Goal: Transaction & Acquisition: Purchase product/service

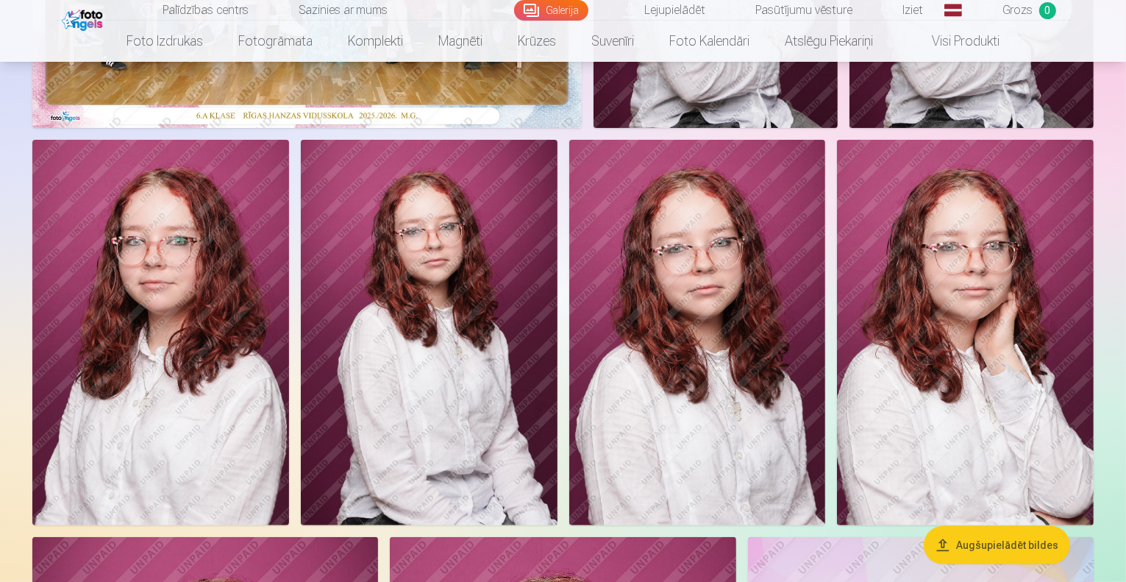
scroll to position [588, 0]
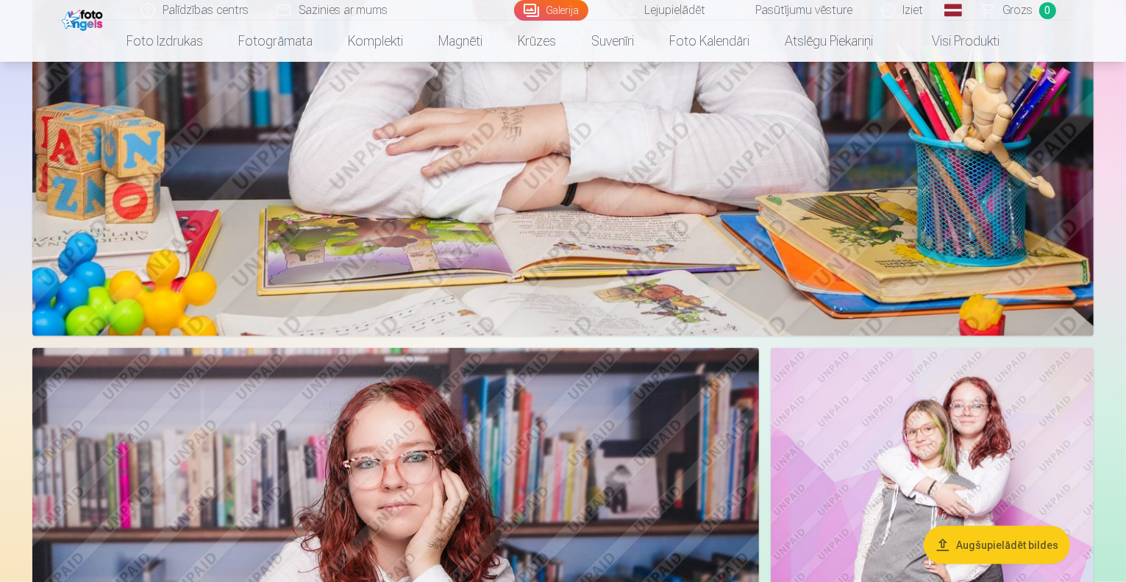
drag, startPoint x: 569, startPoint y: 354, endPoint x: 826, endPoint y: 346, distance: 256.7
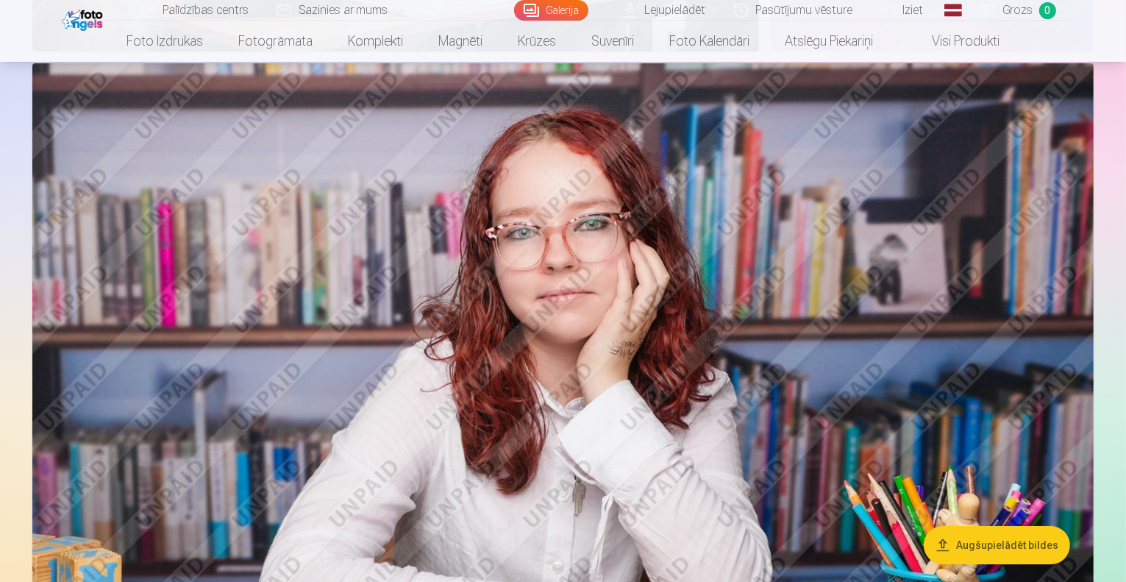
scroll to position [5073, 0]
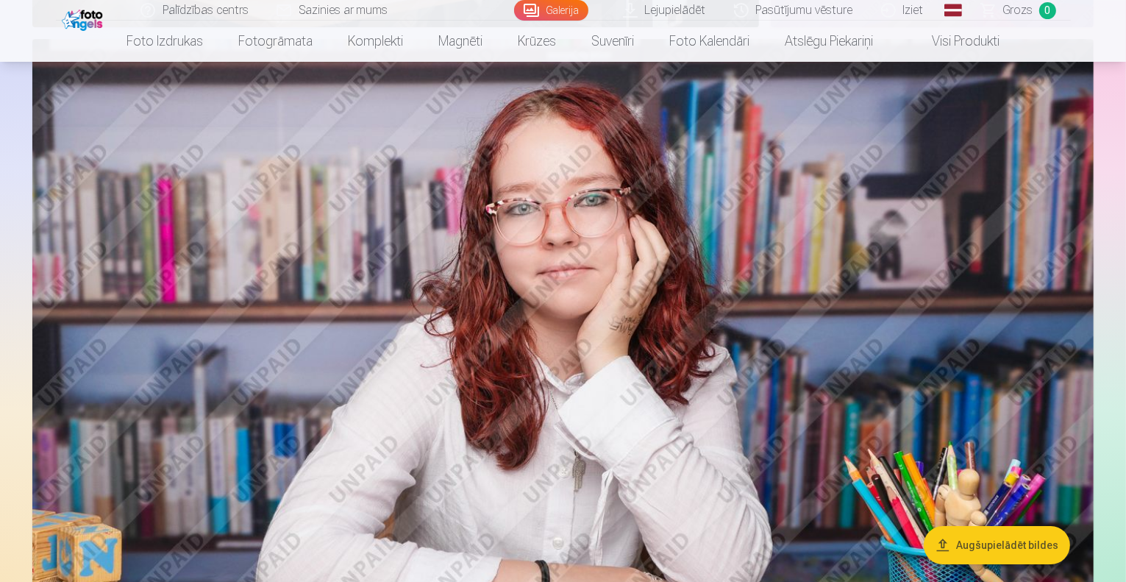
drag, startPoint x: 543, startPoint y: 293, endPoint x: 957, endPoint y: 317, distance: 414.6
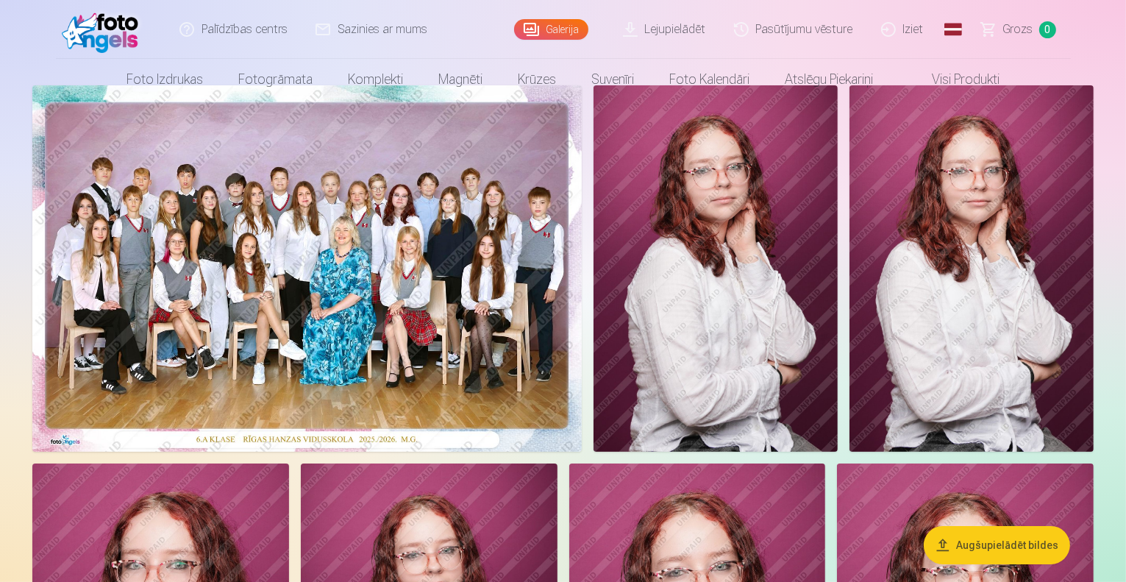
scroll to position [0, 0]
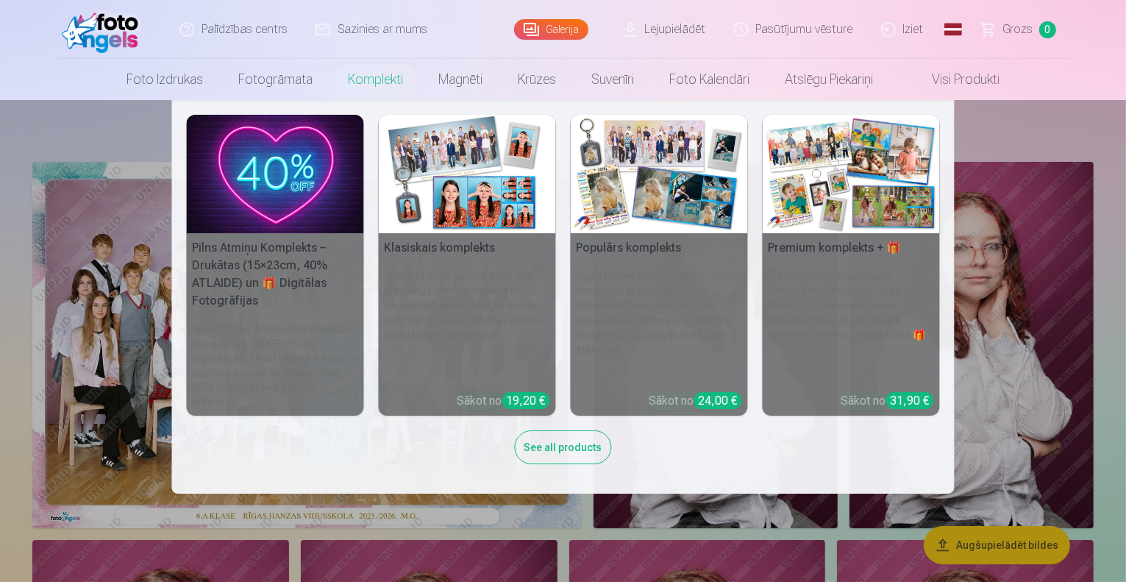
click at [502, 326] on h6 "Iegūstiet visus populārākos foto produktus vienā komplektā un saglabājiet savas…" at bounding box center [467, 324] width 177 height 124
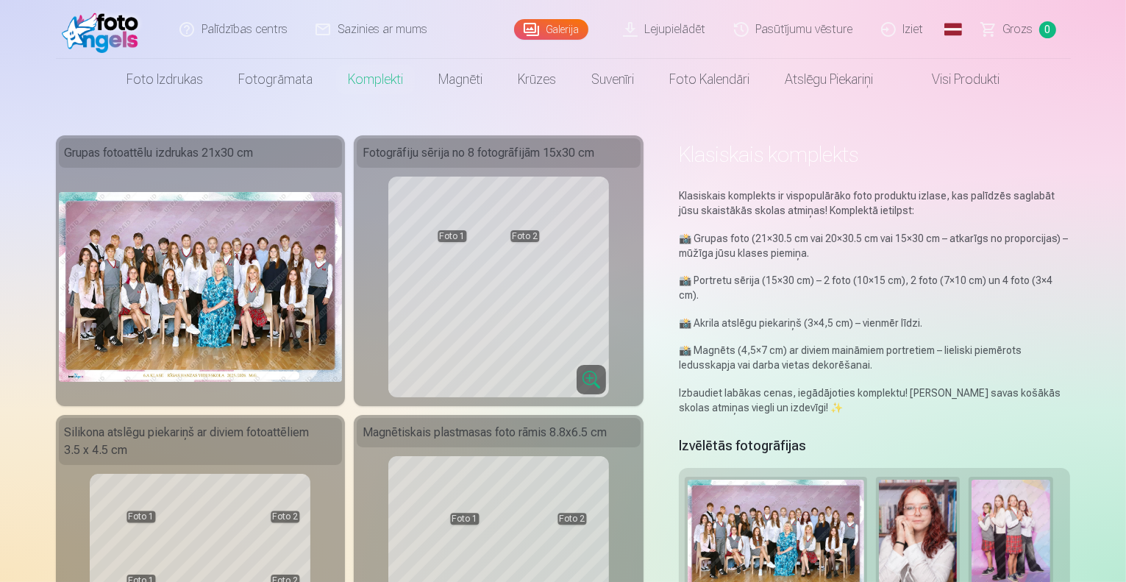
click at [559, 28] on link "Galerija" at bounding box center [551, 29] width 74 height 21
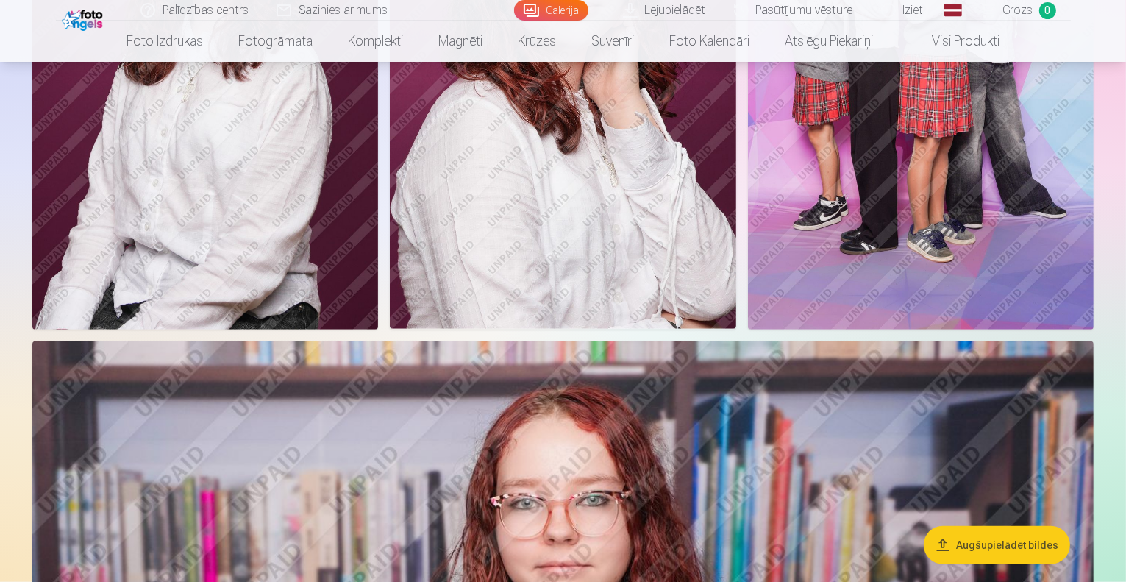
scroll to position [1103, 0]
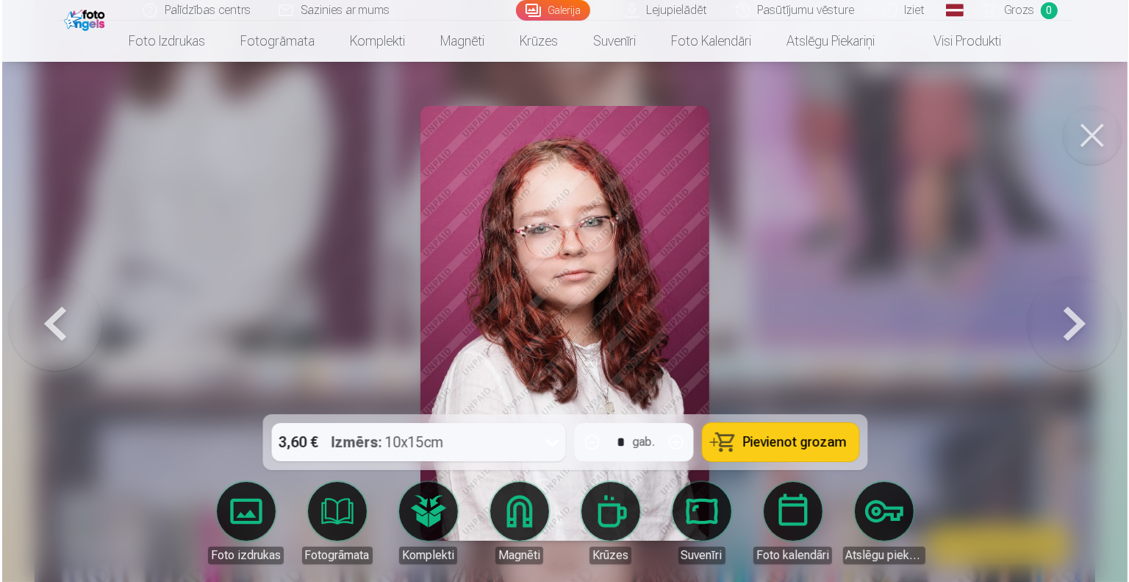
scroll to position [1104, 0]
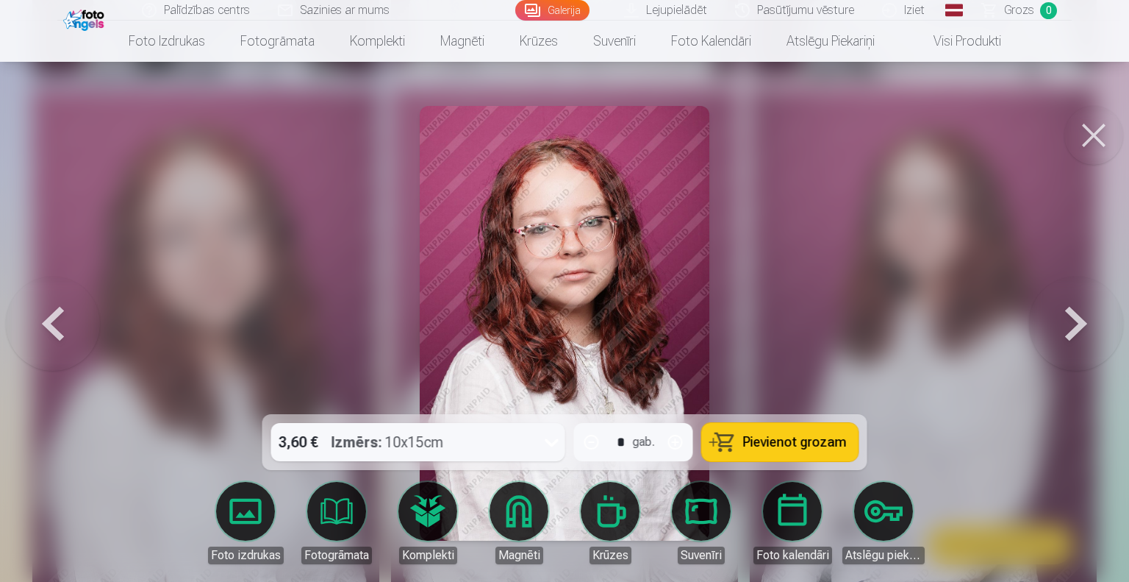
click at [1103, 135] on button at bounding box center [1094, 135] width 59 height 59
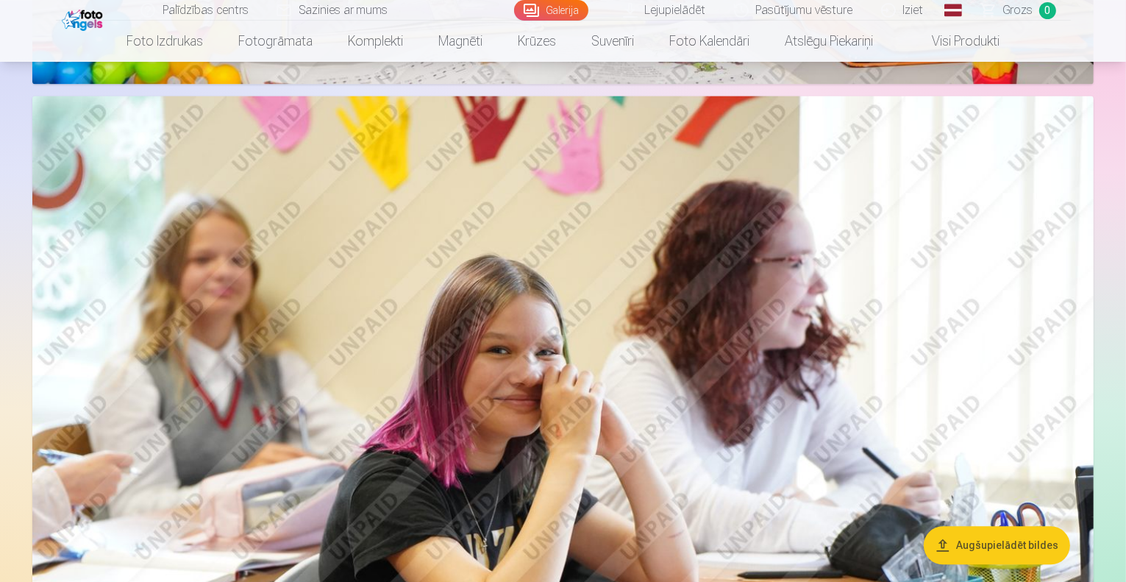
scroll to position [3088, 0]
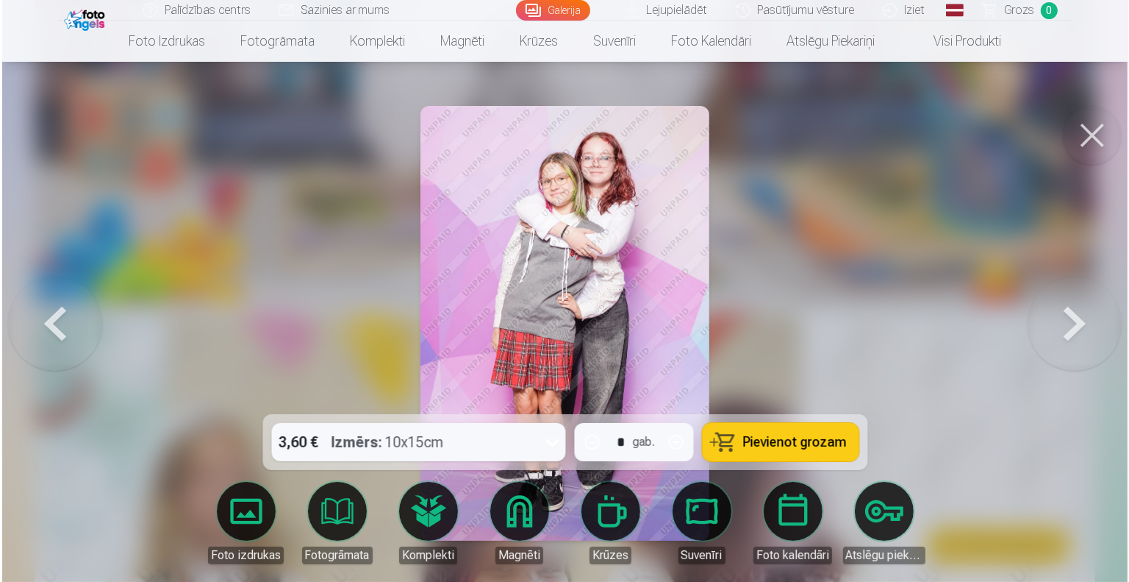
scroll to position [3095, 0]
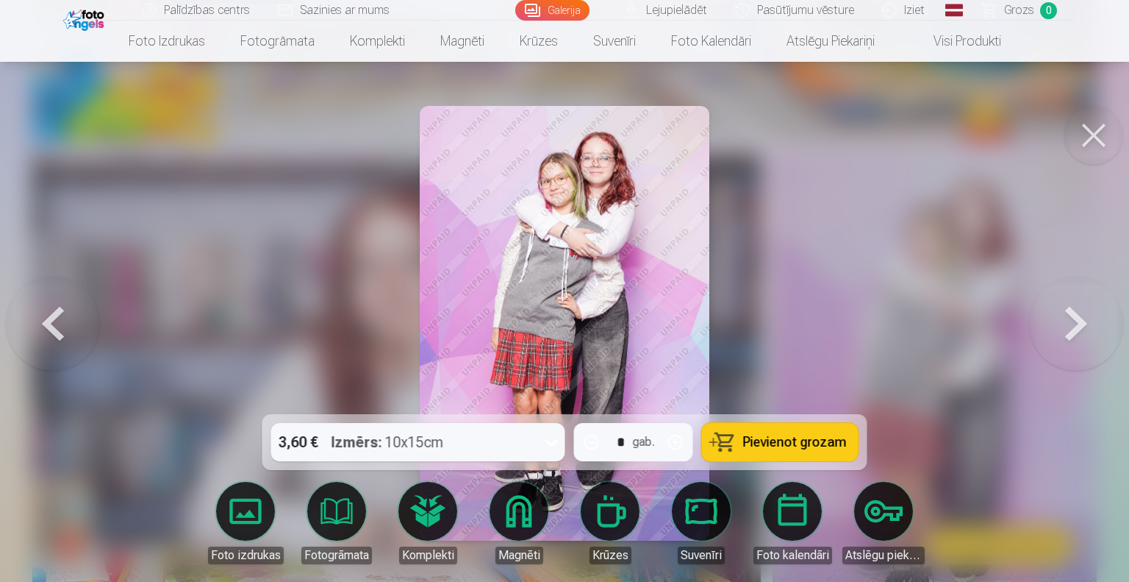
click at [1092, 135] on button at bounding box center [1094, 135] width 59 height 59
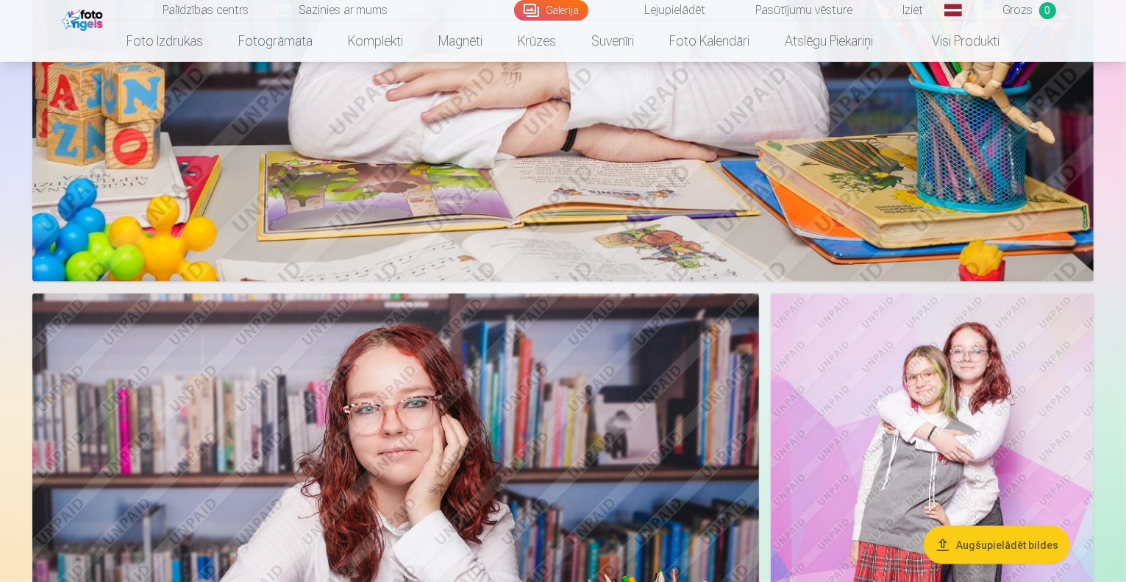
scroll to position [1691, 0]
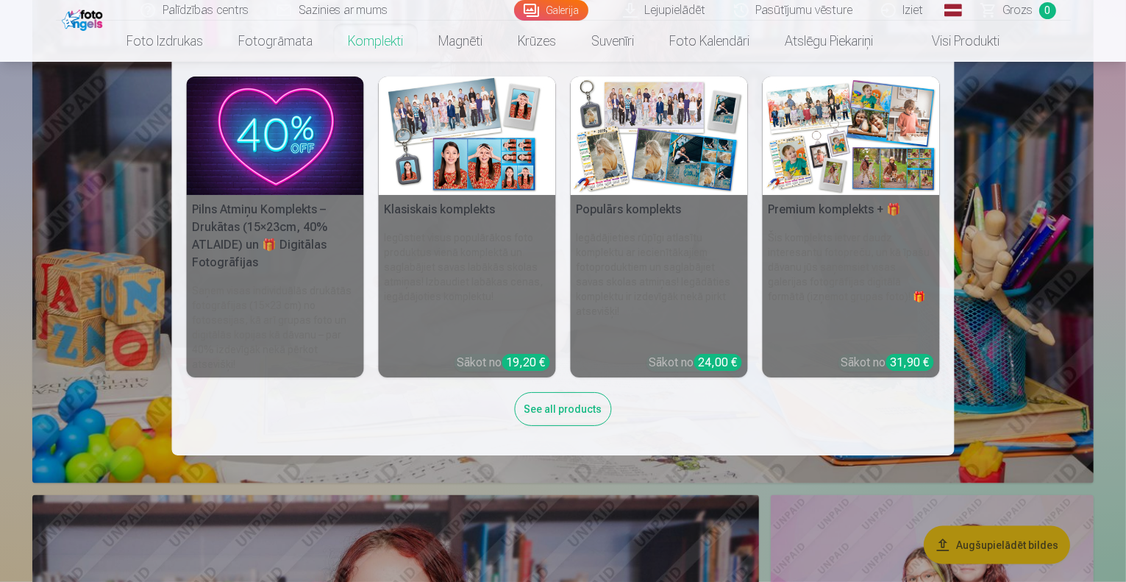
click at [447, 231] on h6 "Iegūstiet visus populārākos foto produktus vienā komplektā un saglabājiet savas…" at bounding box center [467, 286] width 177 height 124
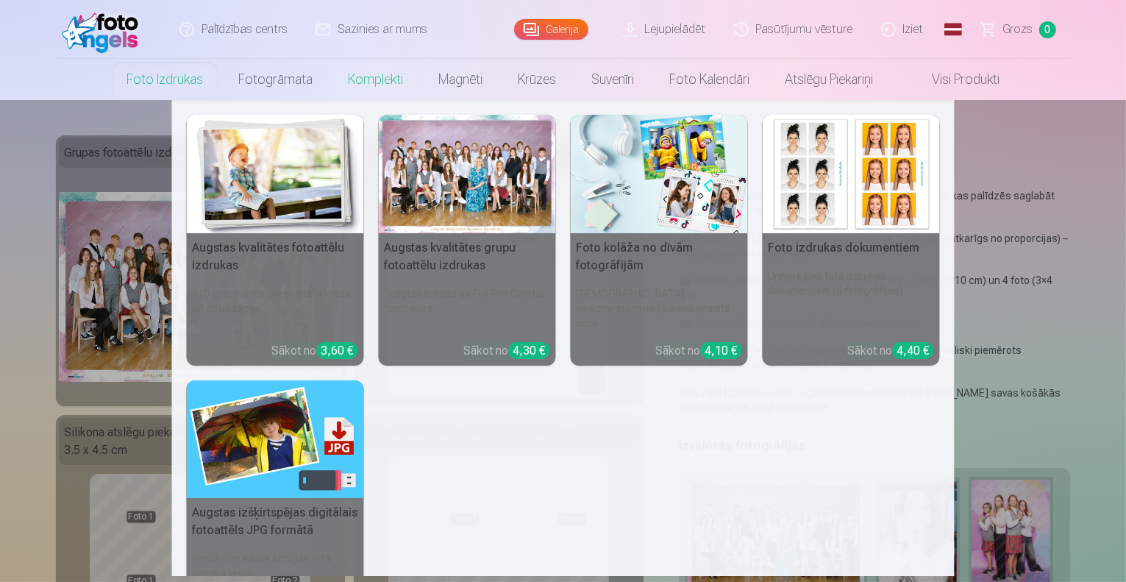
click at [148, 79] on link "Foto izdrukas" at bounding box center [165, 79] width 112 height 41
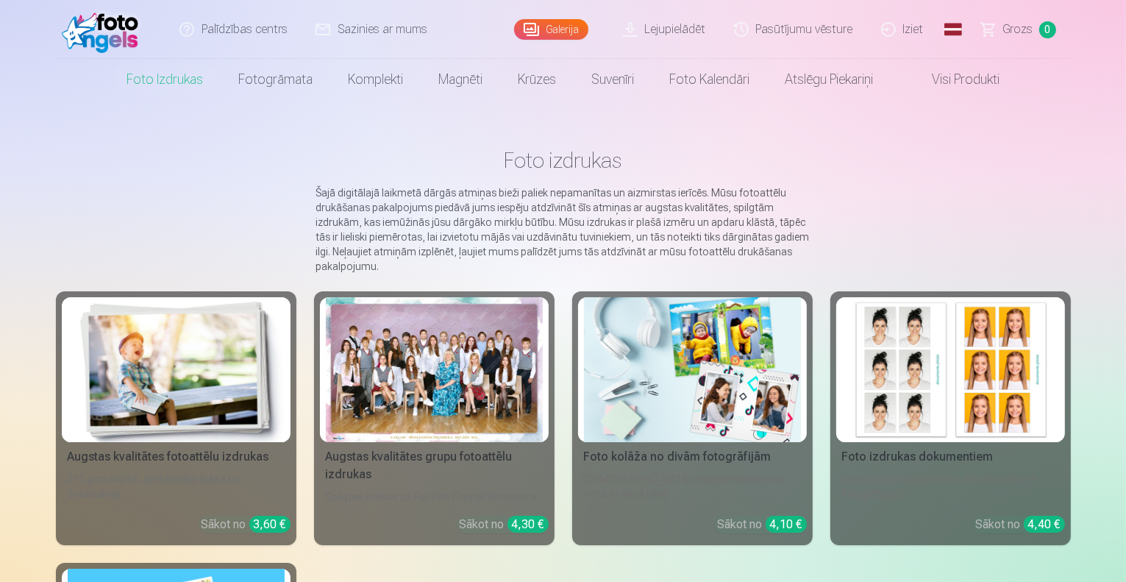
click at [555, 26] on link "Galerija" at bounding box center [551, 29] width 74 height 21
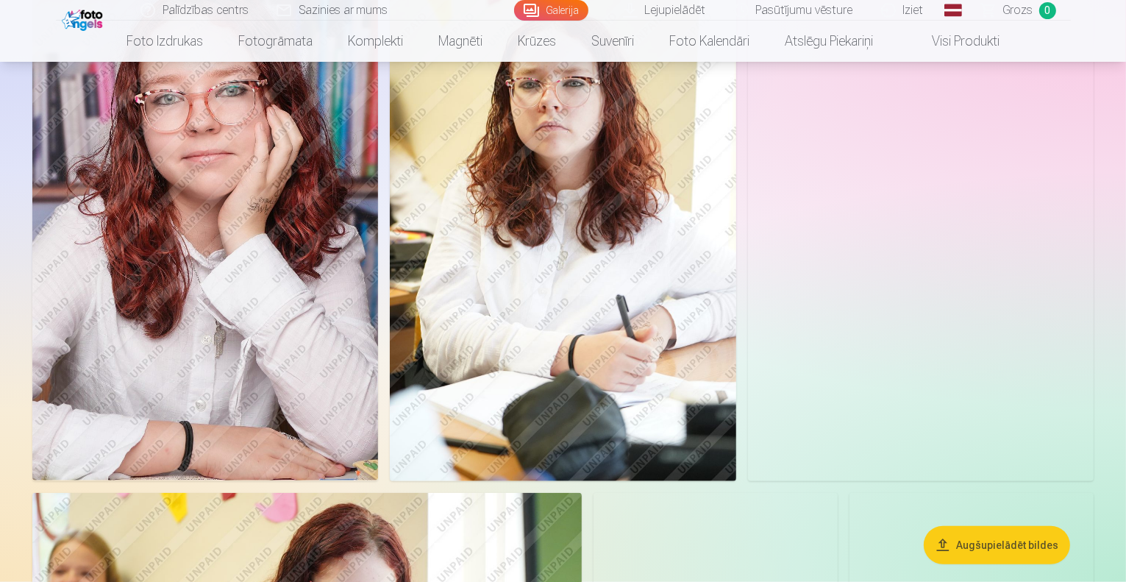
scroll to position [6691, 0]
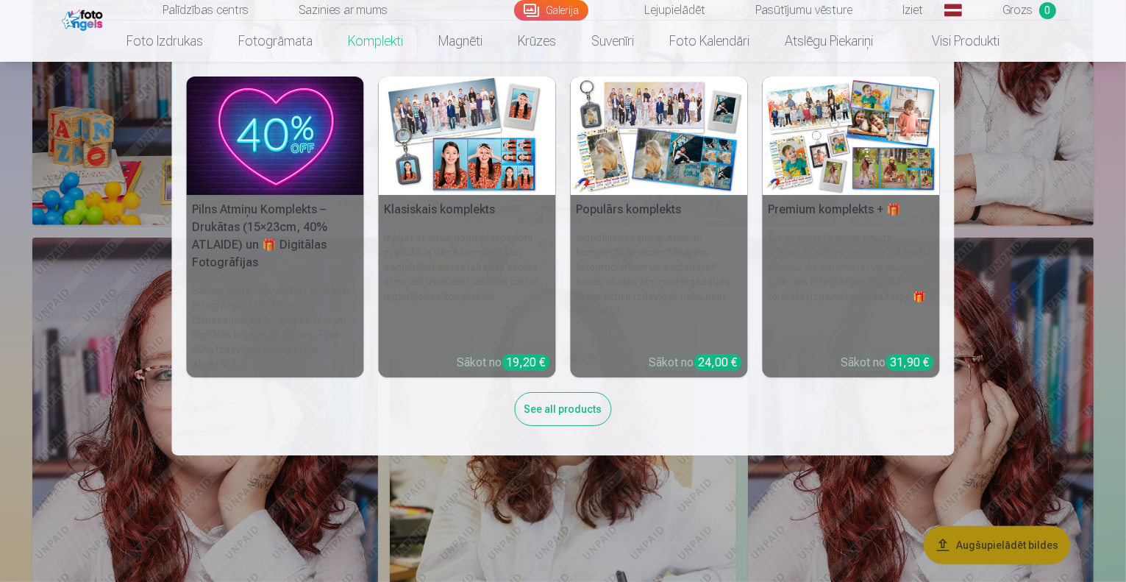
click at [473, 270] on h6 "Iegūstiet visus populārākos foto produktus vienā komplektā un saglabājiet savas…" at bounding box center [467, 286] width 177 height 124
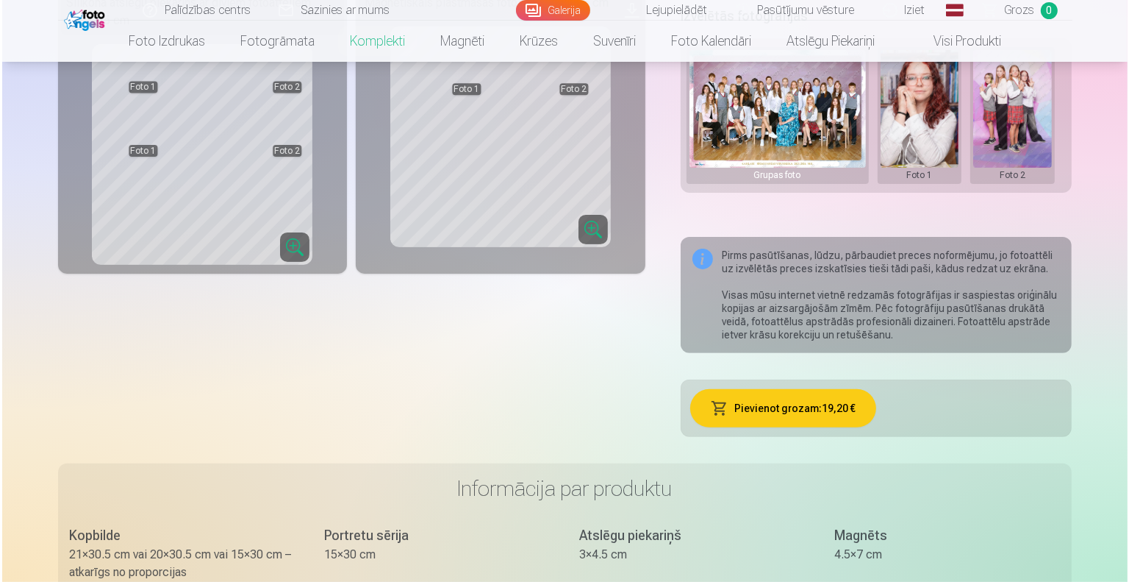
scroll to position [588, 0]
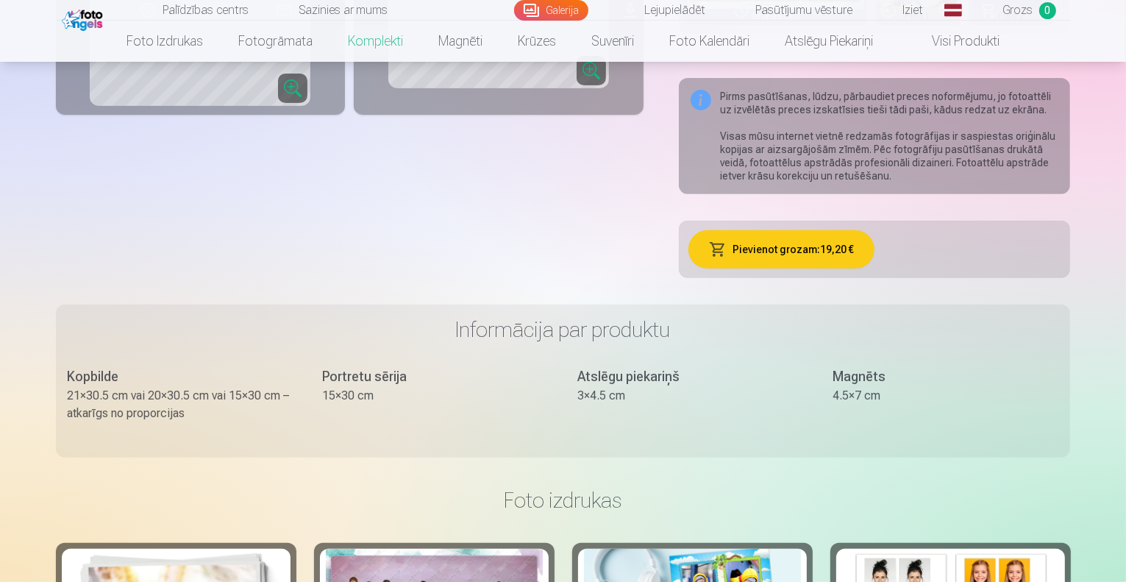
click at [796, 230] on button "Pievienot grozam : 19,20 €" at bounding box center [781, 249] width 186 height 38
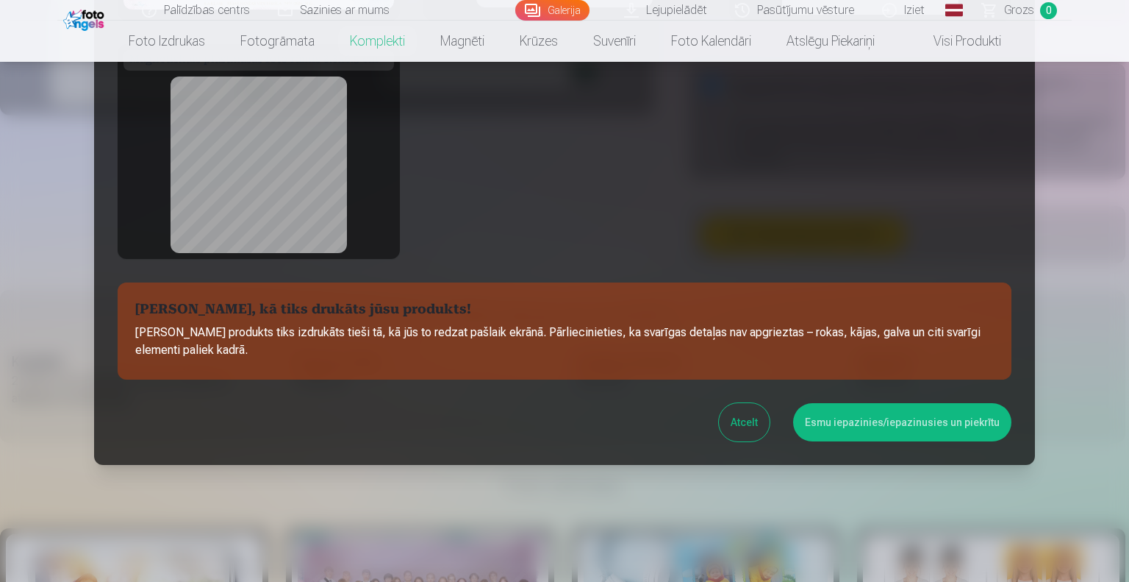
scroll to position [0, 0]
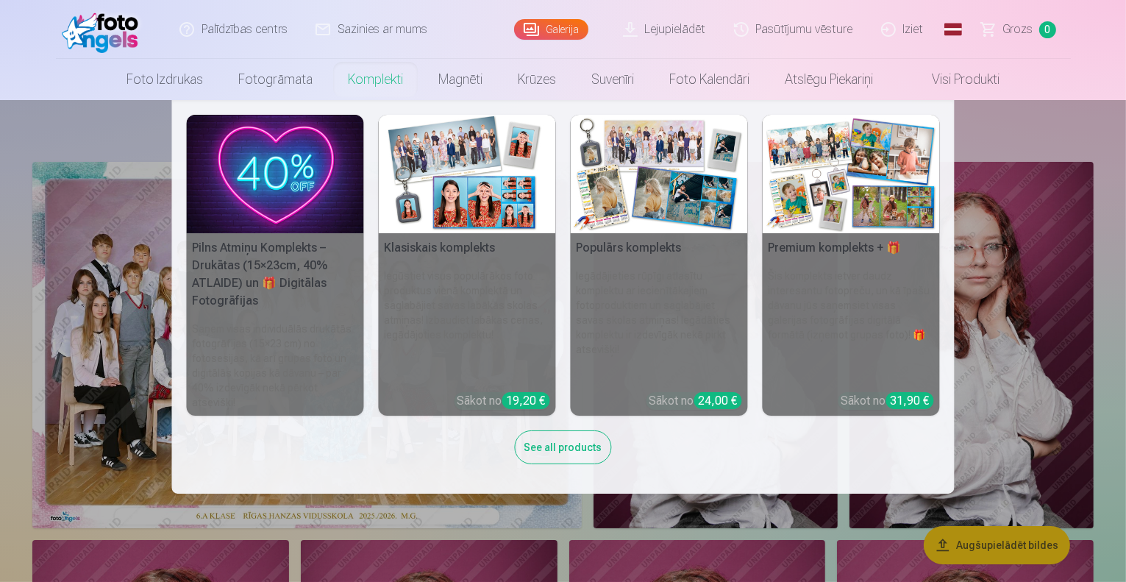
click at [600, 260] on h5 "Populārs komplekts" at bounding box center [659, 247] width 177 height 29
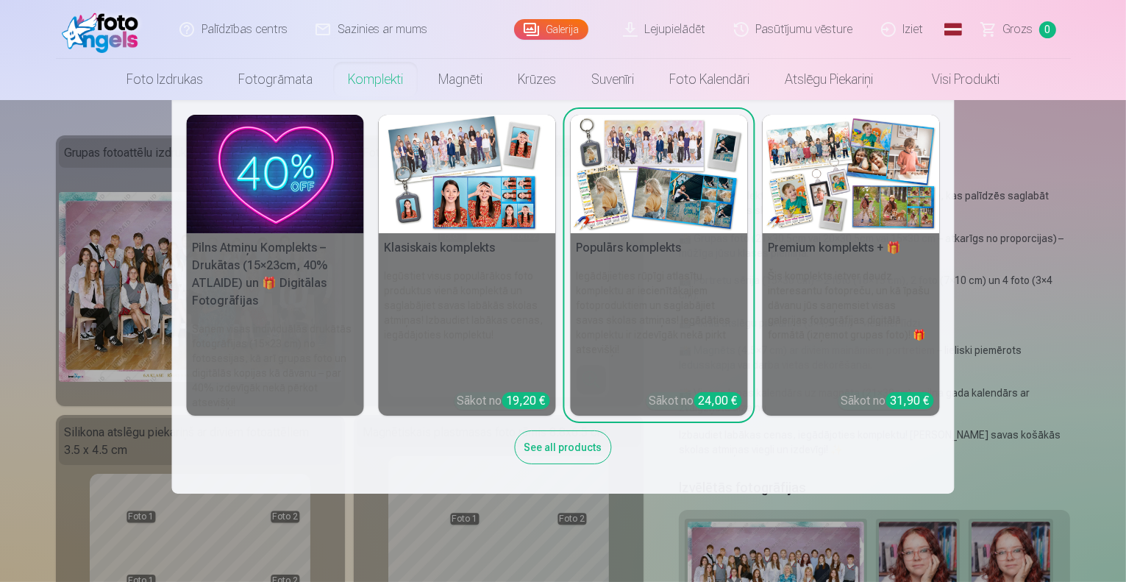
click at [447, 274] on h6 "Iegūstiet visus populārākos foto produktus vienā komplektā un saglabājiet savas…" at bounding box center [467, 324] width 177 height 124
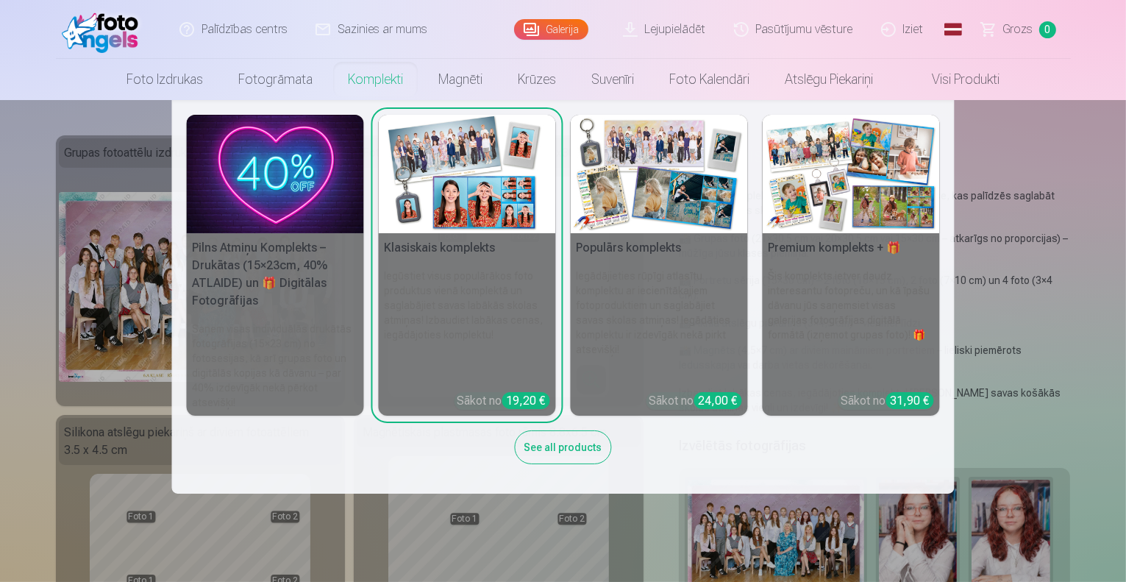
click at [412, 260] on h5 "Klasiskais komplekts" at bounding box center [467, 247] width 177 height 29
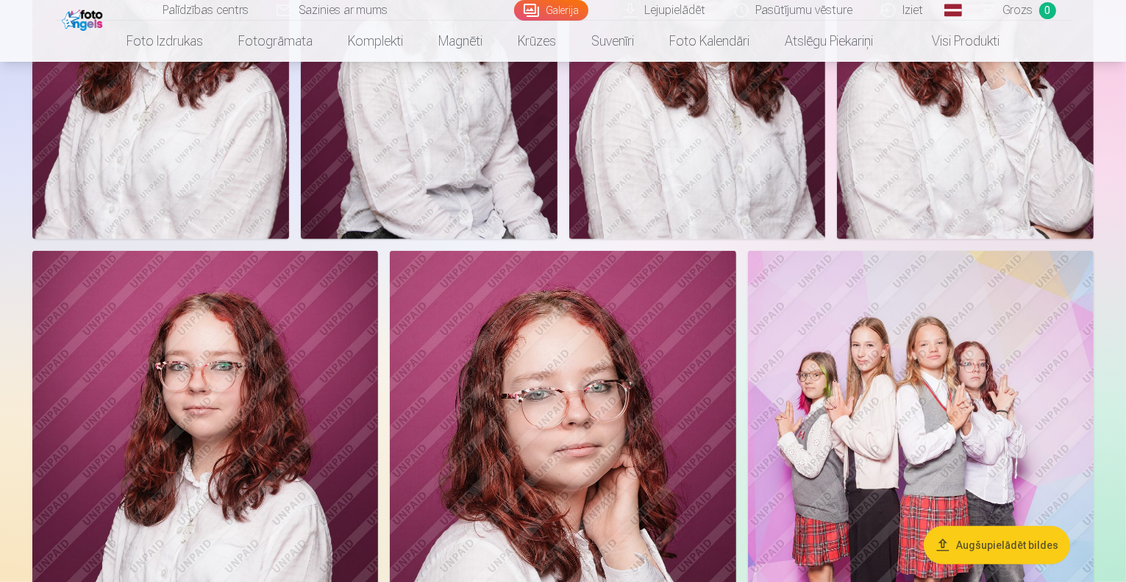
scroll to position [735, 0]
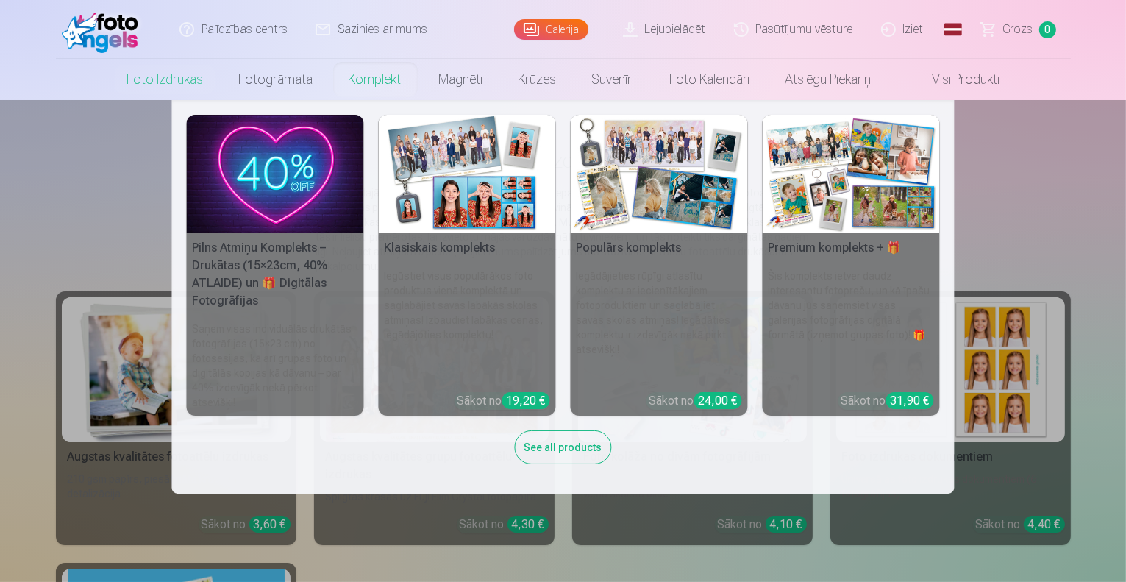
click at [473, 221] on img at bounding box center [467, 174] width 177 height 118
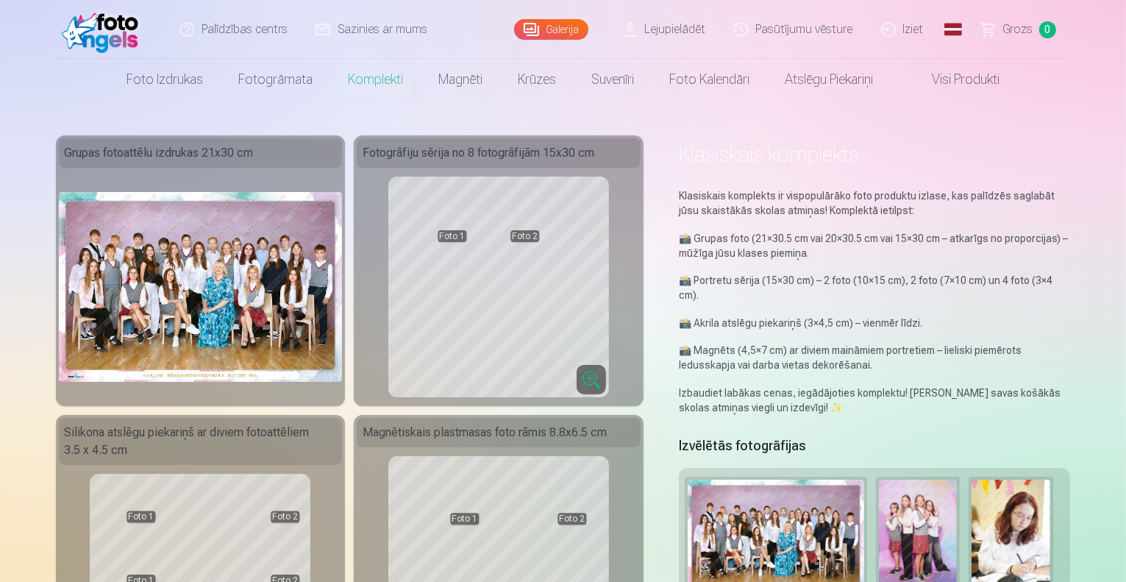
click at [1018, 524] on button at bounding box center [1010, 544] width 79 height 131
click at [1024, 529] on button "Nomainiet foto" at bounding box center [1022, 530] width 120 height 41
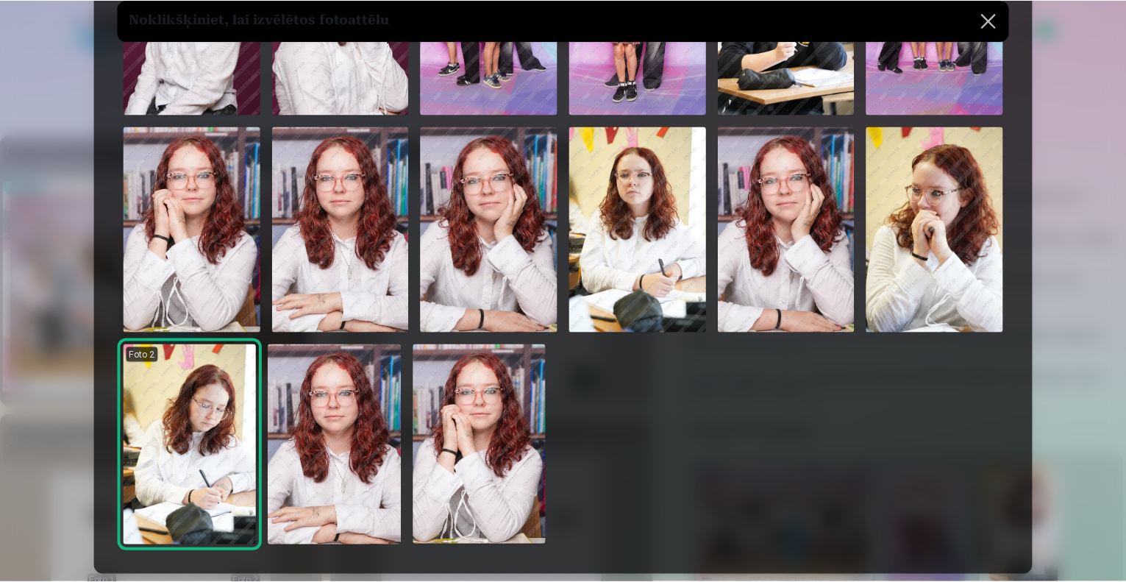
scroll to position [441, 0]
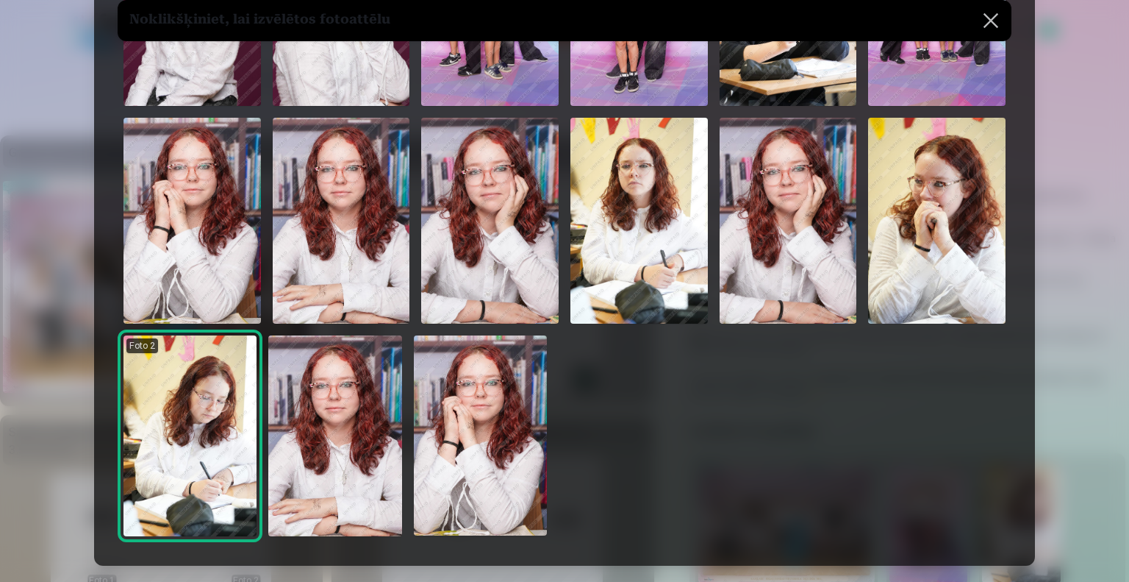
click at [193, 229] on img at bounding box center [192, 221] width 137 height 206
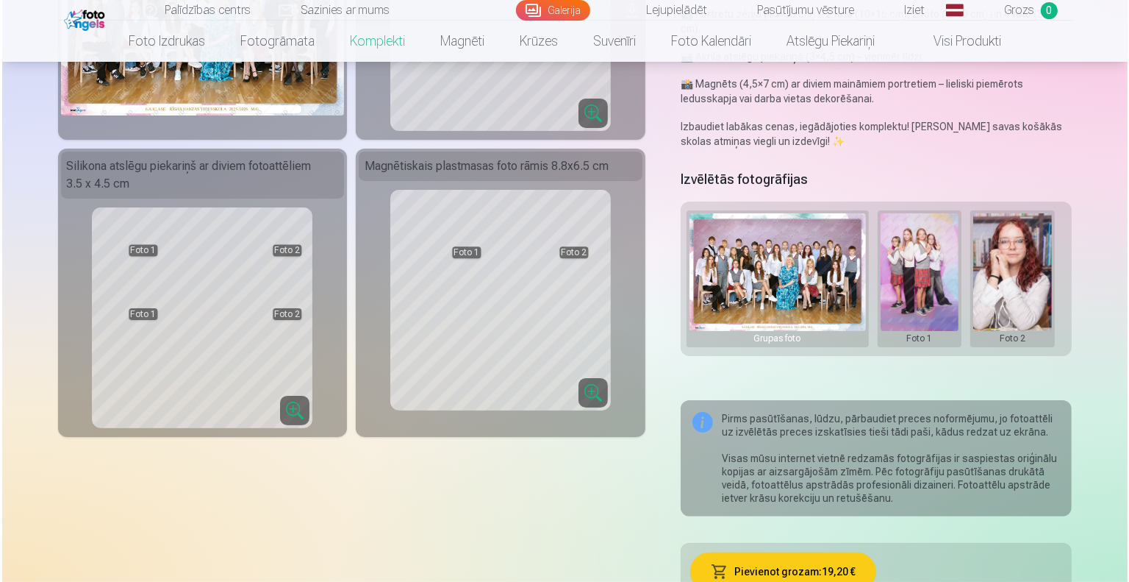
scroll to position [294, 0]
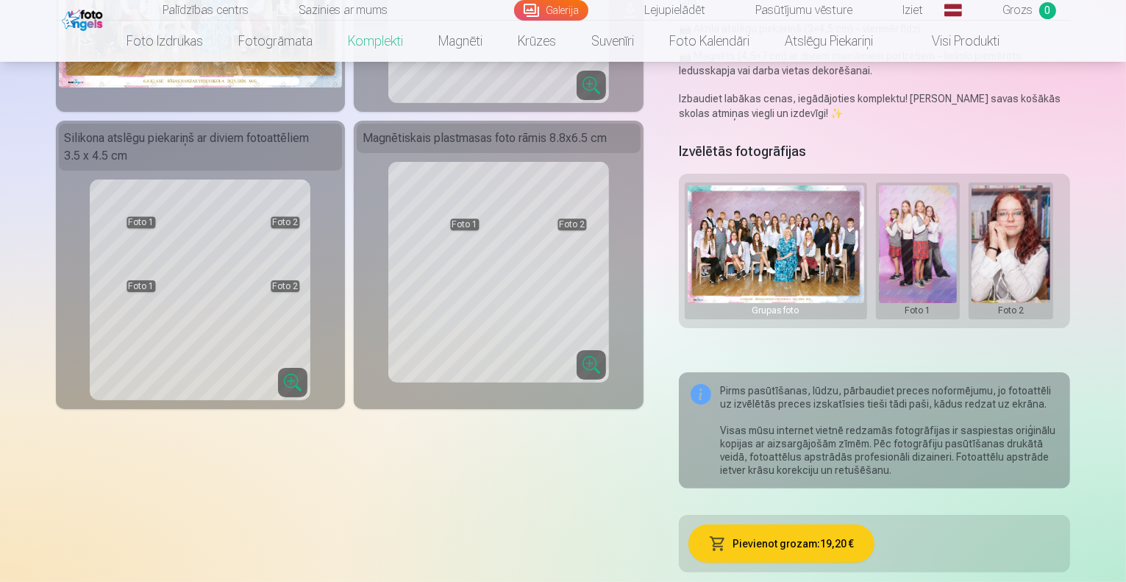
click at [798, 524] on button "Pievienot grozam : 19,20 €" at bounding box center [781, 543] width 186 height 38
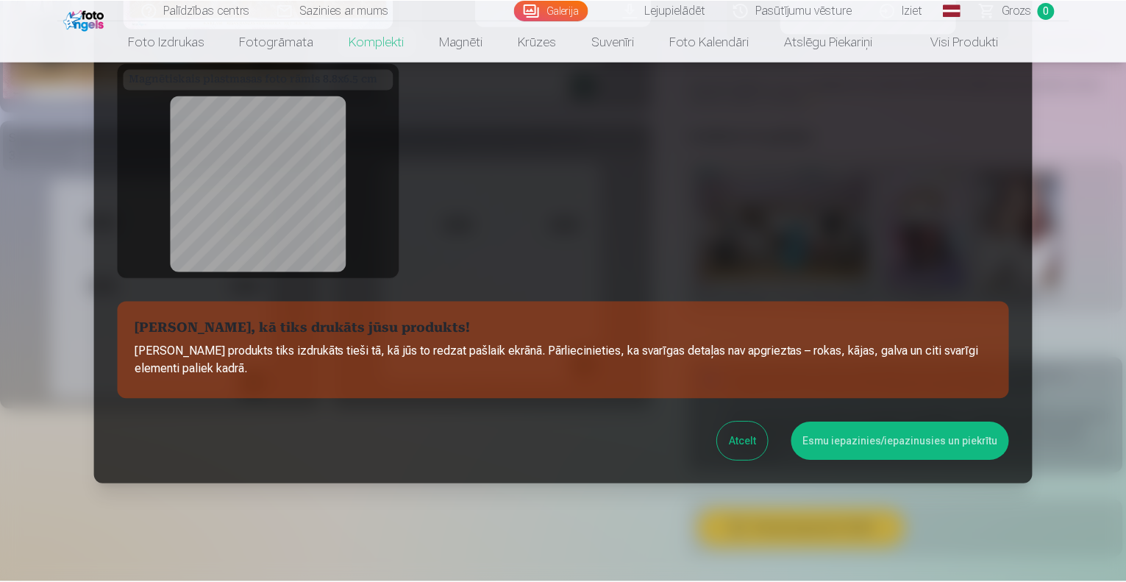
scroll to position [262, 0]
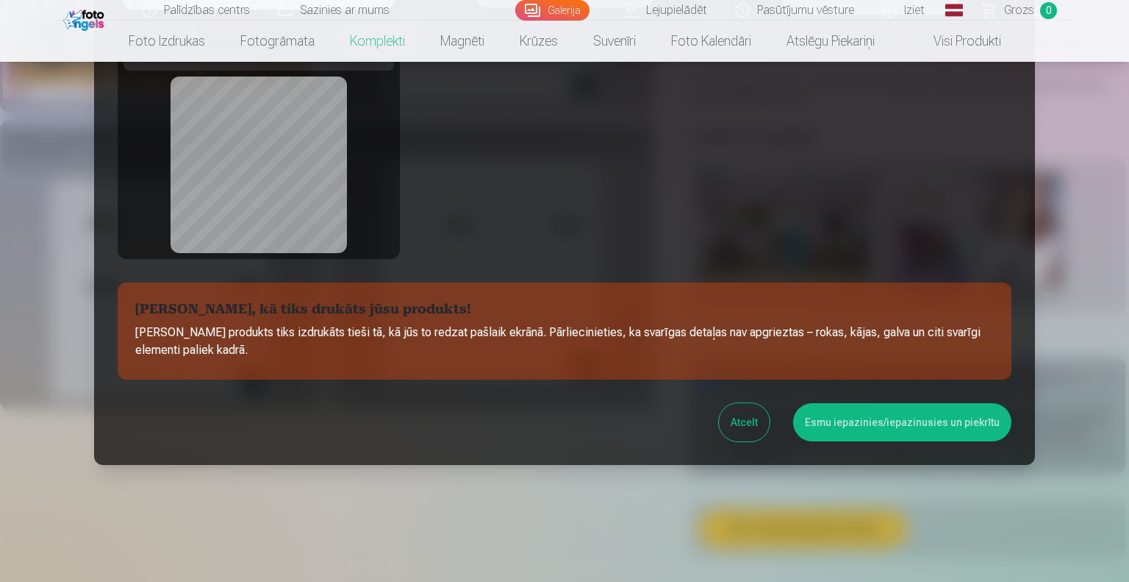
click at [863, 420] on button "Esmu iepazinies/iepazinusies un piekrītu" at bounding box center [902, 422] width 218 height 38
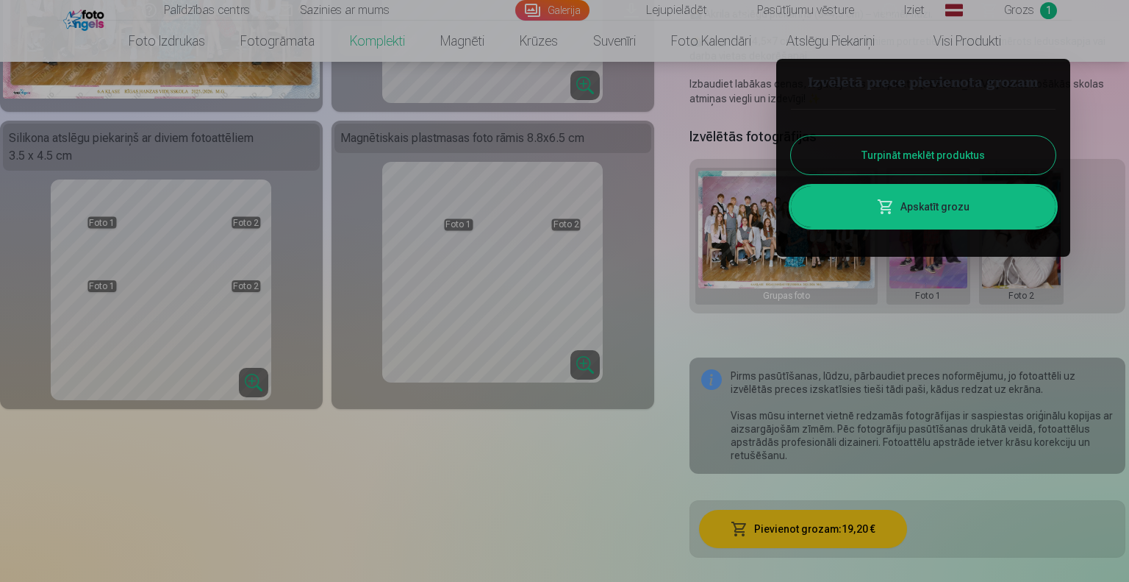
click at [884, 152] on button "Turpināt meklēt produktus" at bounding box center [923, 155] width 265 height 38
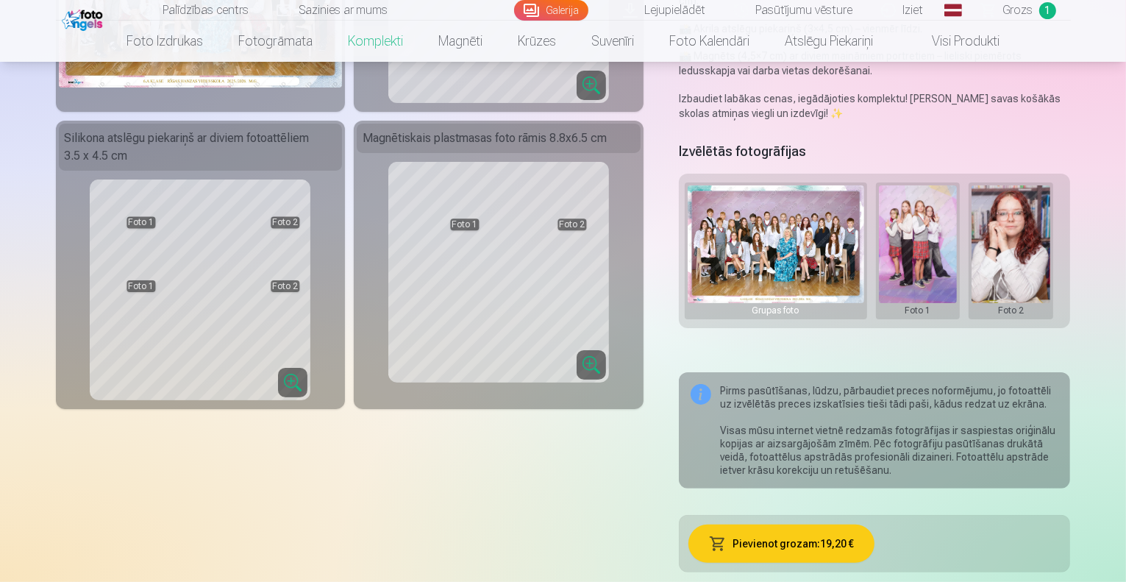
click at [564, 7] on link "Galerija" at bounding box center [551, 10] width 74 height 21
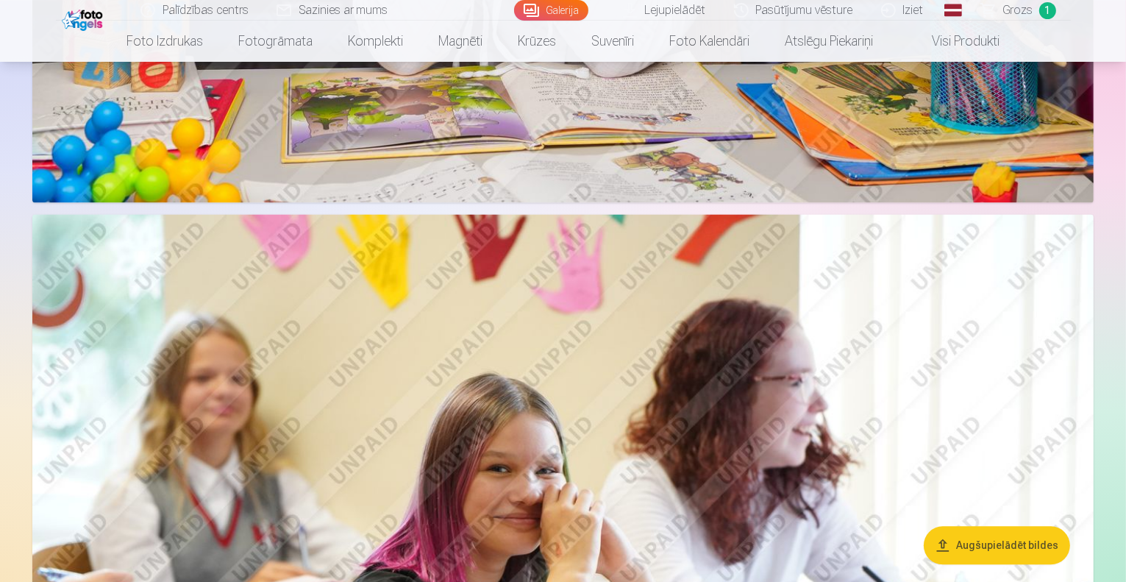
scroll to position [3161, 0]
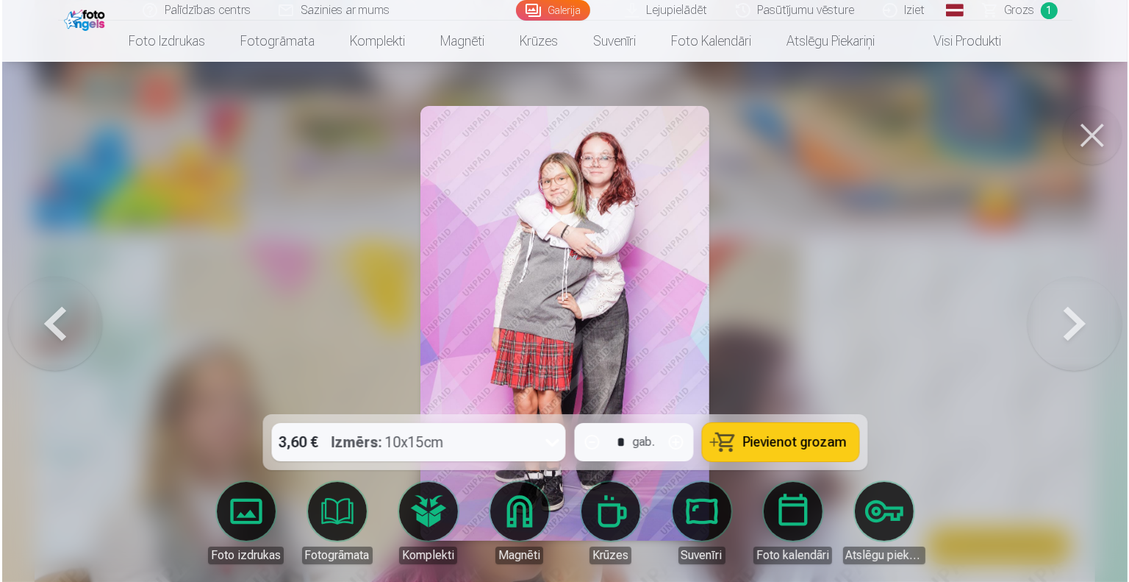
scroll to position [3169, 0]
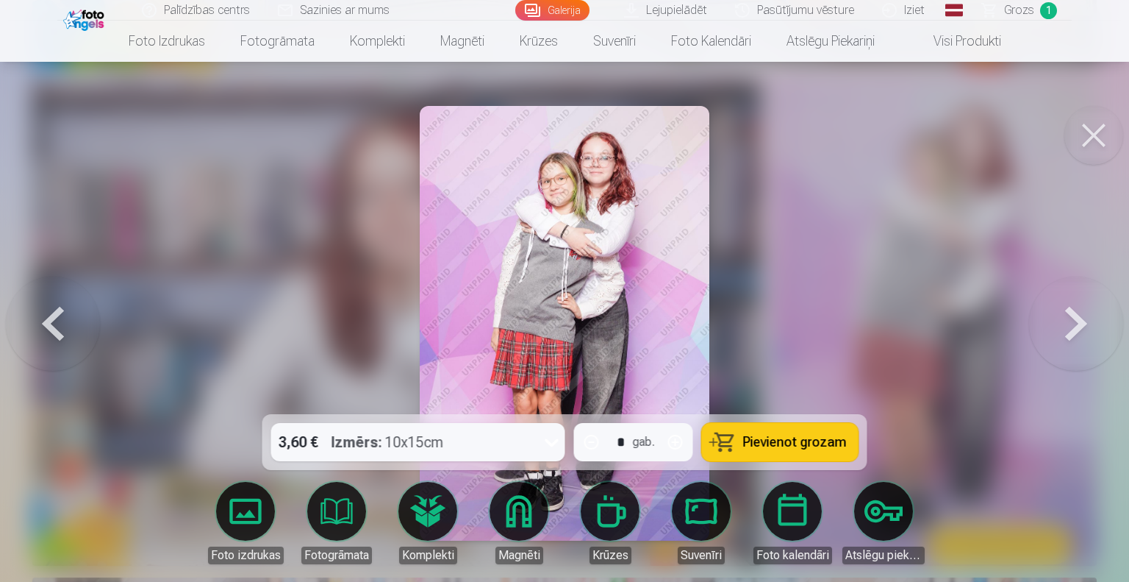
click at [553, 446] on icon at bounding box center [552, 442] width 24 height 24
click at [773, 445] on span "Pievienot grozam" at bounding box center [795, 441] width 104 height 13
click at [1093, 137] on button at bounding box center [1094, 135] width 59 height 59
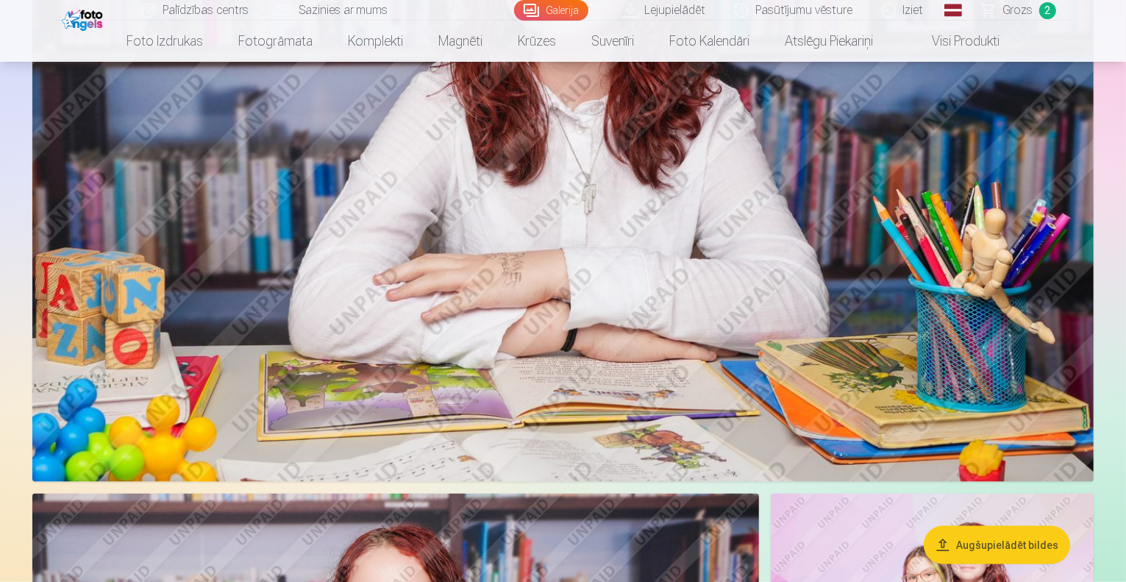
scroll to position [1691, 0]
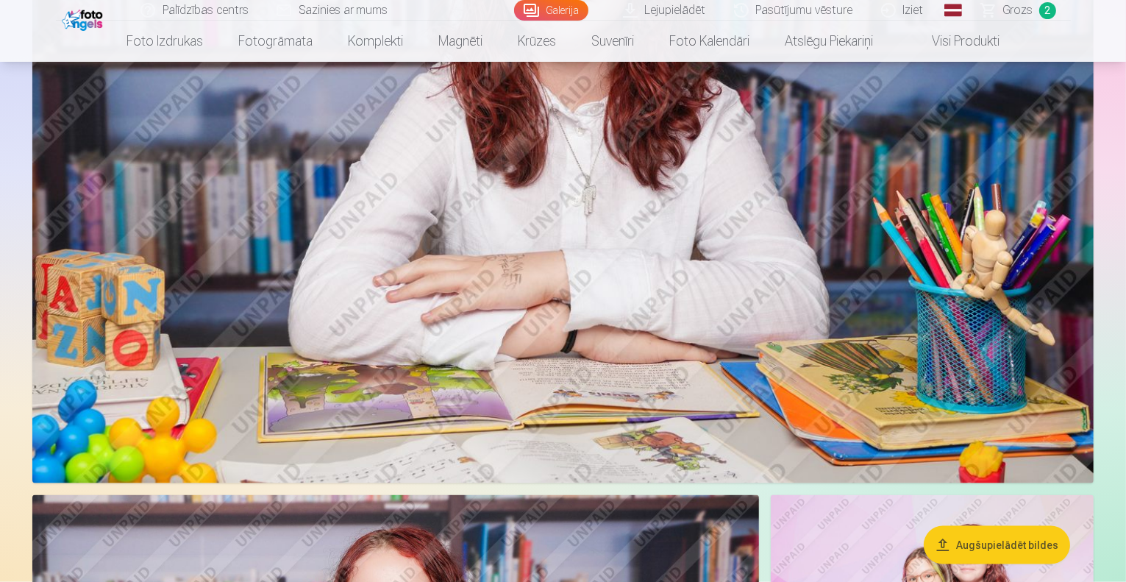
click at [1013, 7] on span "Grozs" at bounding box center [1018, 10] width 30 height 18
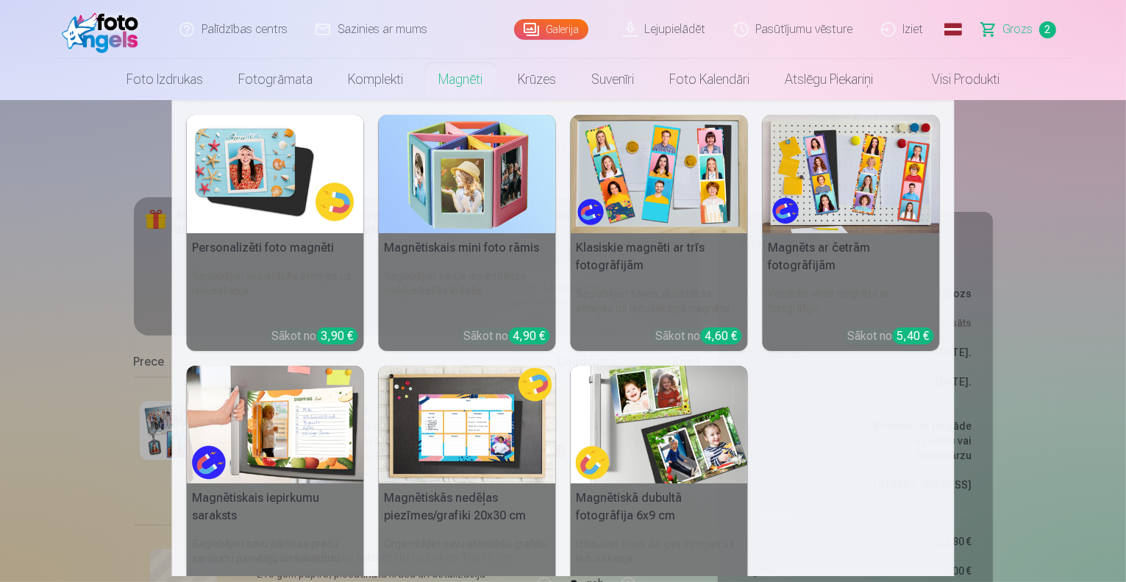
click at [459, 79] on link "Magnēti" at bounding box center [460, 79] width 79 height 41
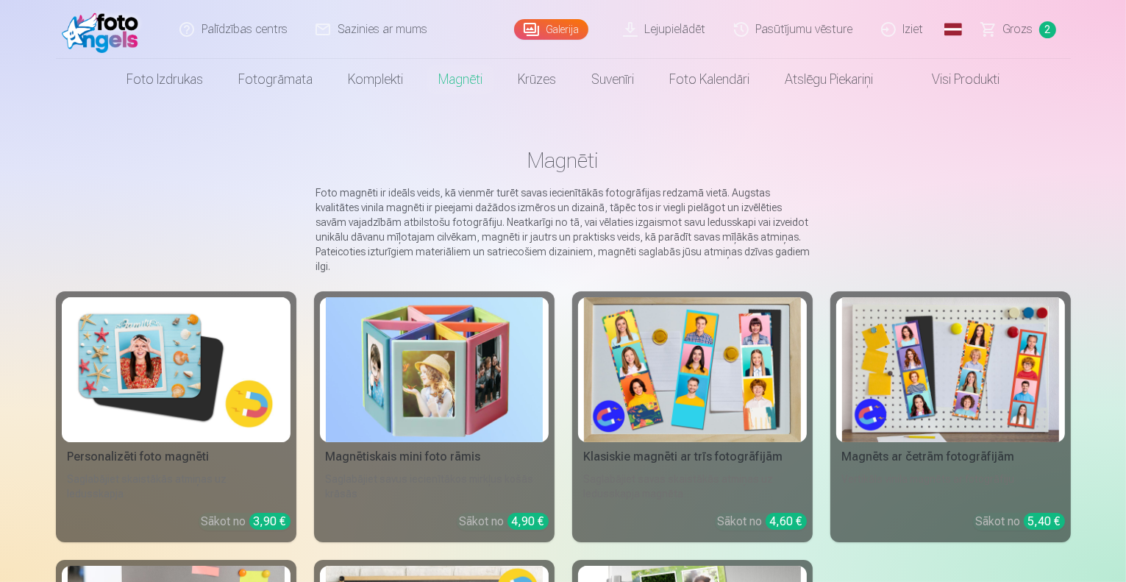
click at [185, 402] on img at bounding box center [176, 369] width 217 height 145
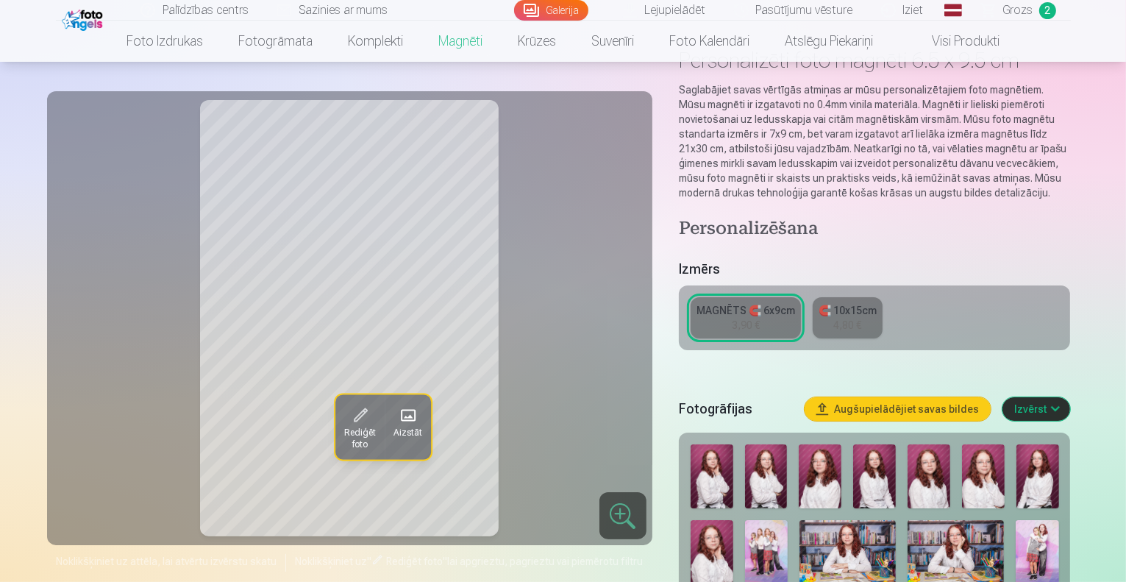
scroll to position [74, 0]
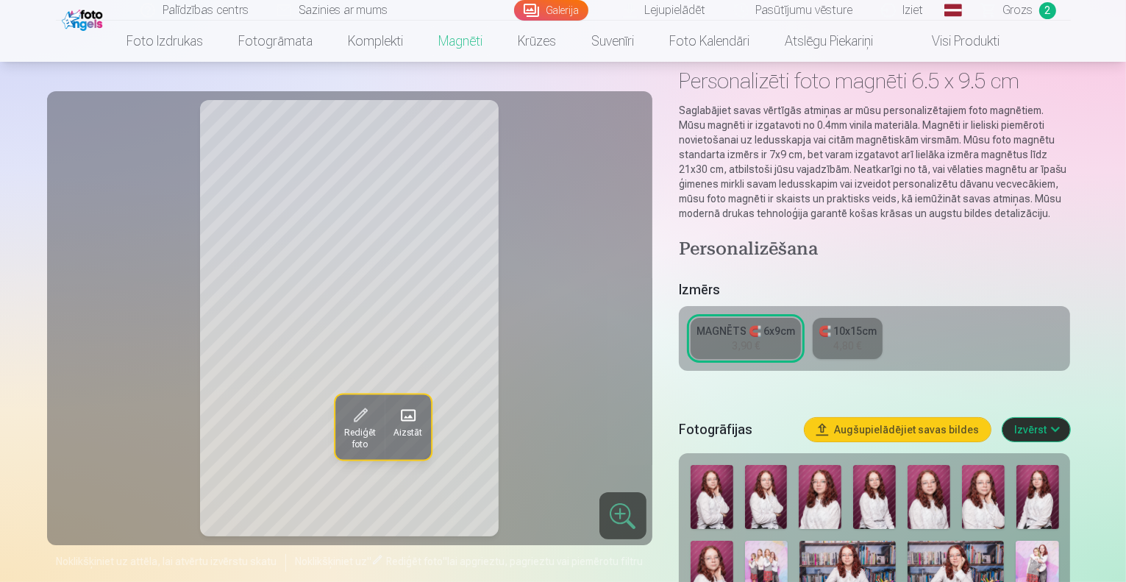
click at [928, 485] on img at bounding box center [928, 497] width 43 height 64
click at [978, 487] on img at bounding box center [983, 497] width 43 height 64
click at [1045, 487] on img at bounding box center [1037, 497] width 43 height 64
click at [733, 540] on img at bounding box center [711, 572] width 43 height 64
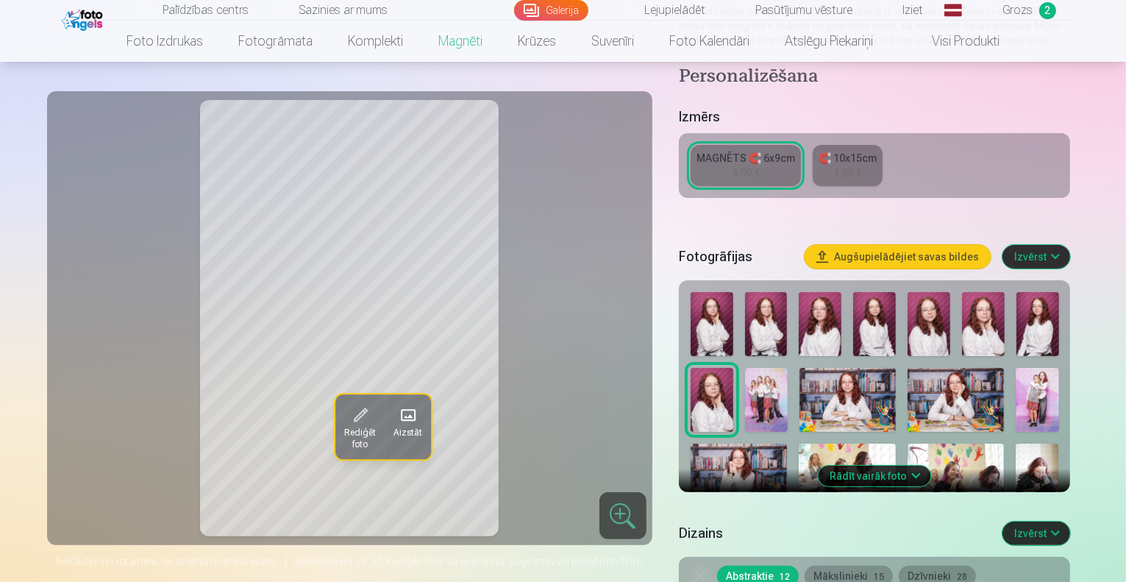
scroll to position [221, 0]
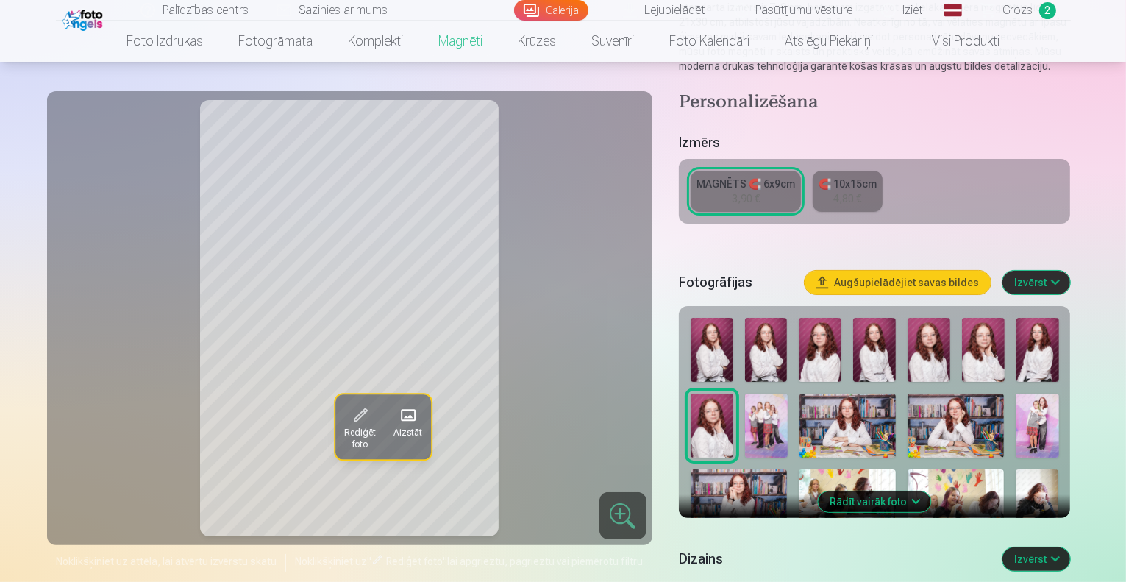
click at [890, 491] on button "Rādīt vairāk foto" at bounding box center [874, 501] width 112 height 21
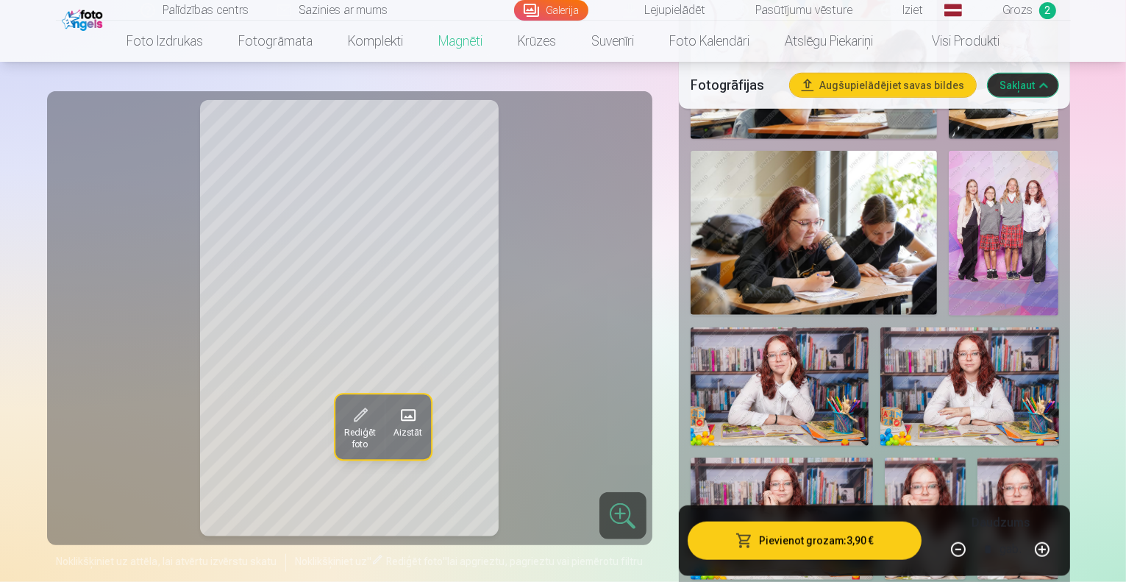
scroll to position [1323, 0]
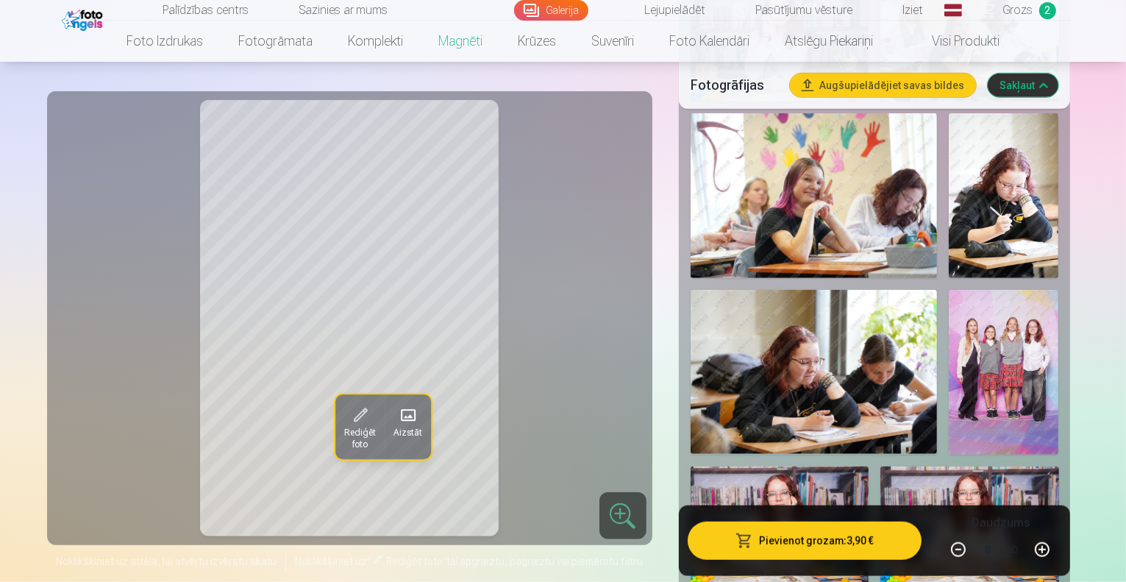
scroll to position [1103, 0]
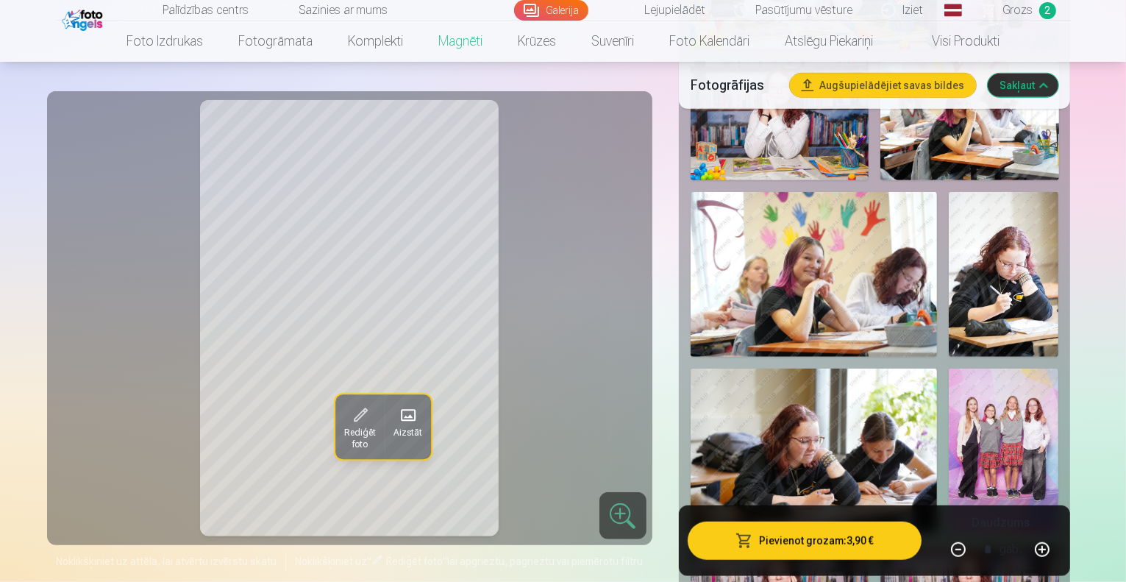
click at [569, 9] on link "Galerija" at bounding box center [551, 10] width 74 height 21
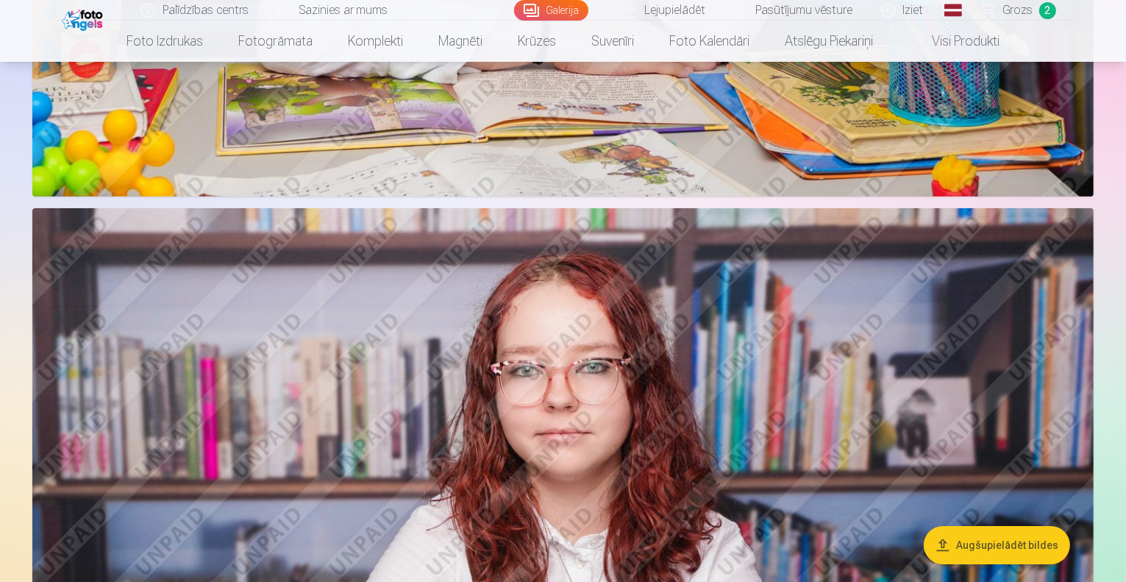
scroll to position [5588, 0]
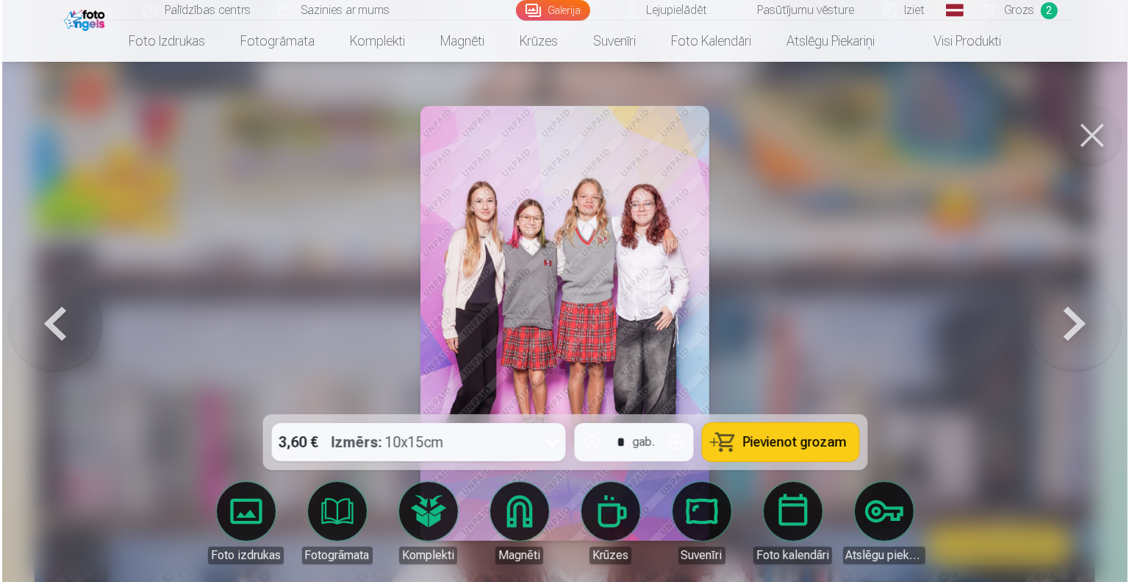
scroll to position [5604, 0]
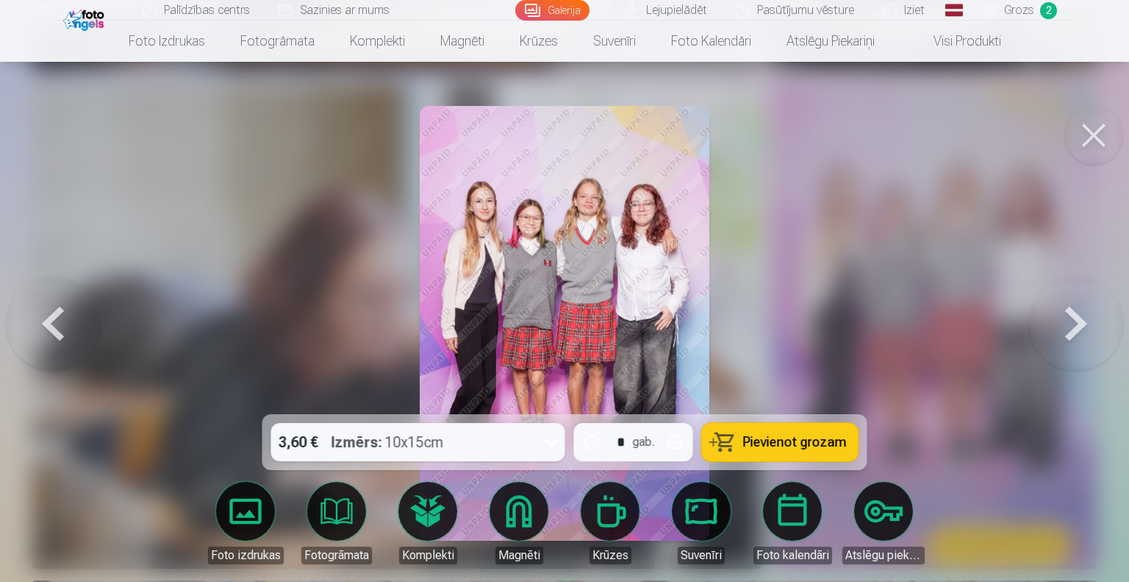
click at [795, 443] on span "Pievienot grozam" at bounding box center [795, 441] width 104 height 13
click at [1086, 137] on button at bounding box center [1094, 135] width 59 height 59
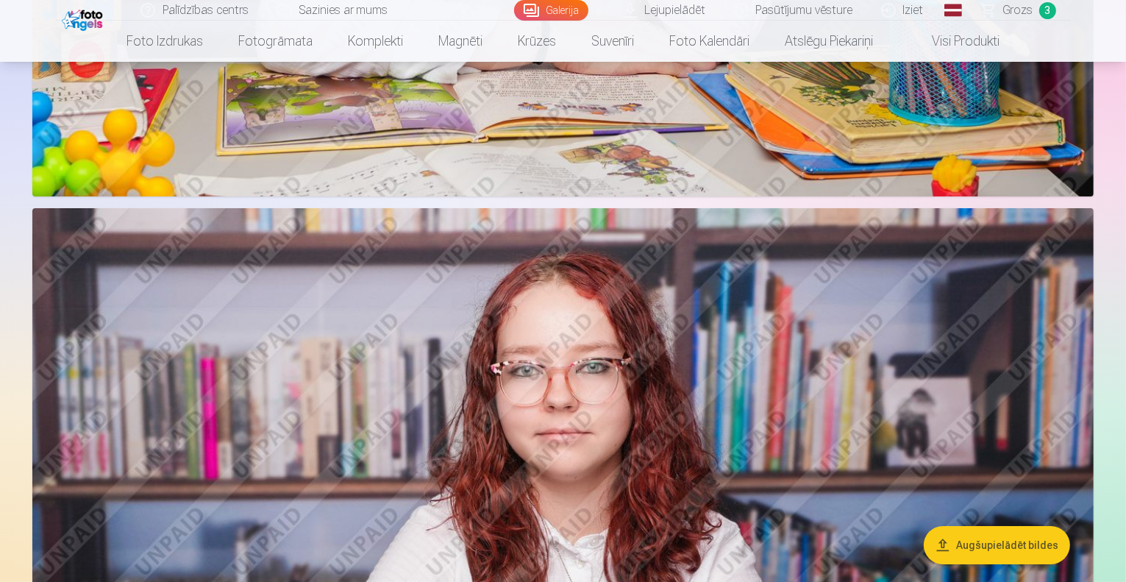
scroll to position [5588, 0]
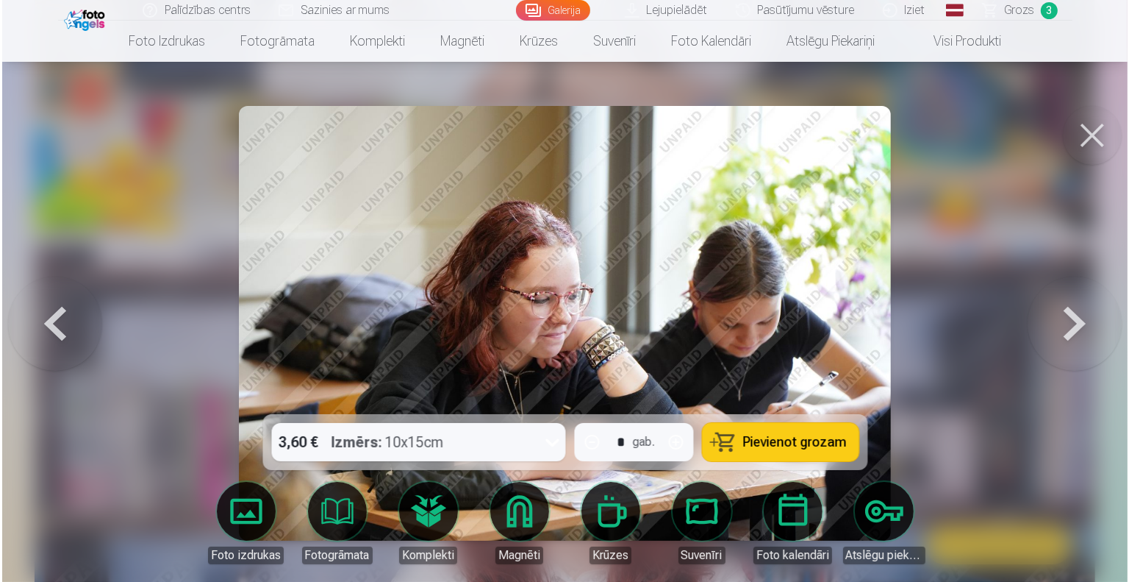
scroll to position [5604, 0]
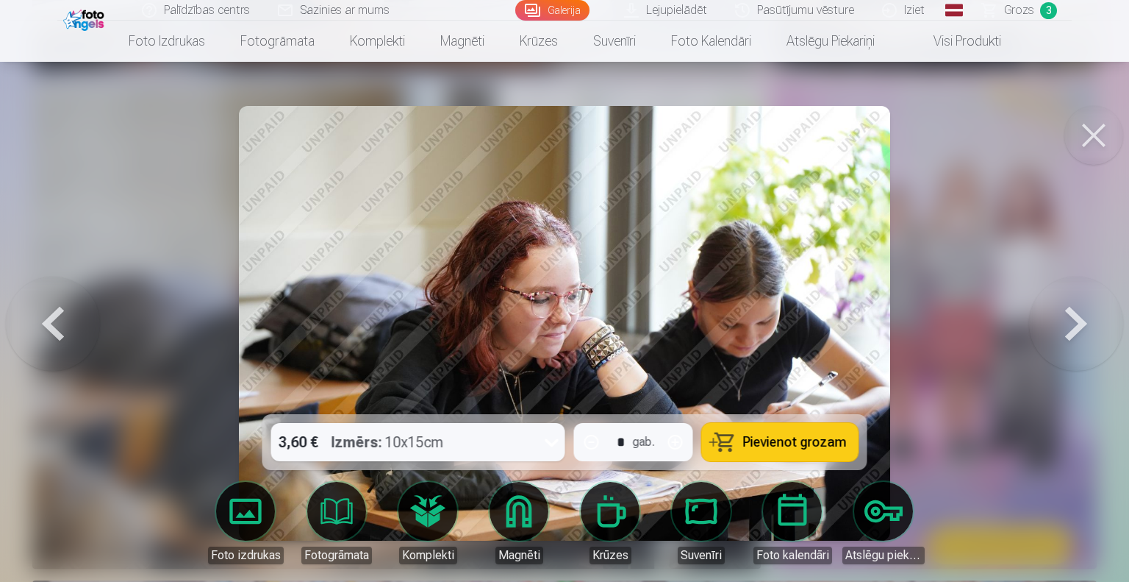
click at [782, 444] on span "Pievienot grozam" at bounding box center [795, 441] width 104 height 13
click at [1020, 10] on span "Grozs" at bounding box center [1019, 10] width 30 height 18
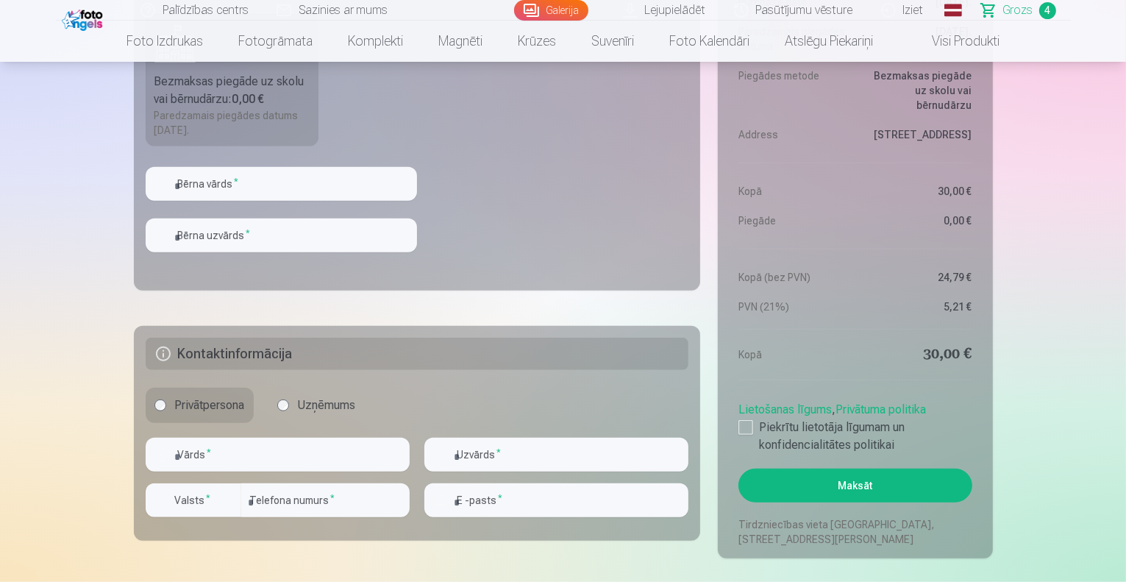
scroll to position [1103, 0]
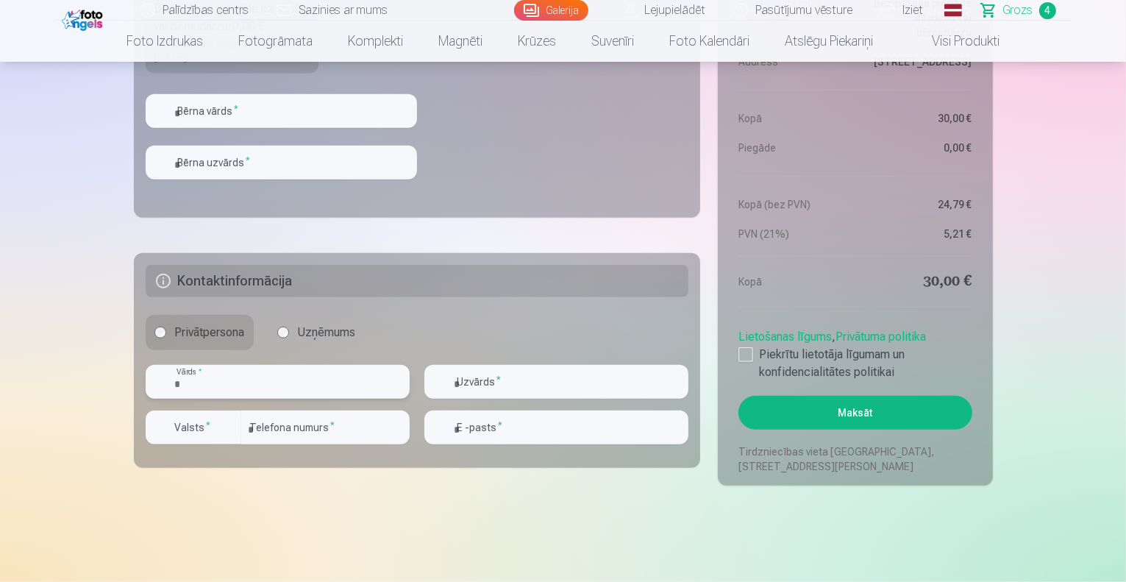
click at [195, 382] on input "text" at bounding box center [278, 382] width 264 height 34
type input "****"
type input "**********"
type input "********"
click at [523, 435] on input "email" at bounding box center [556, 427] width 264 height 34
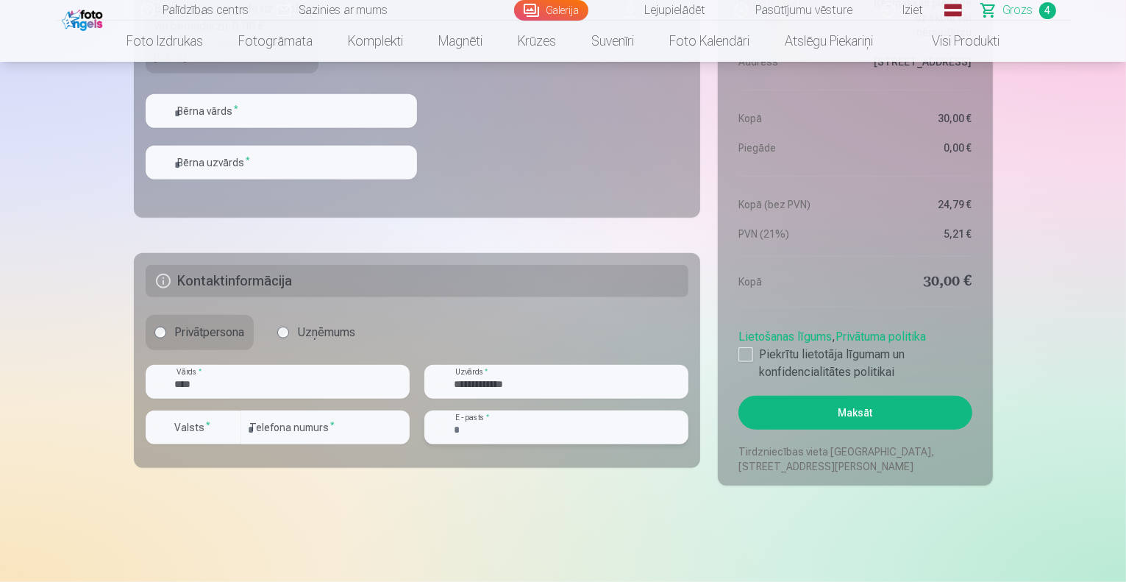
type input "**********"
click at [741, 352] on div at bounding box center [745, 354] width 15 height 15
click at [832, 411] on button "Maksāt" at bounding box center [854, 413] width 233 height 34
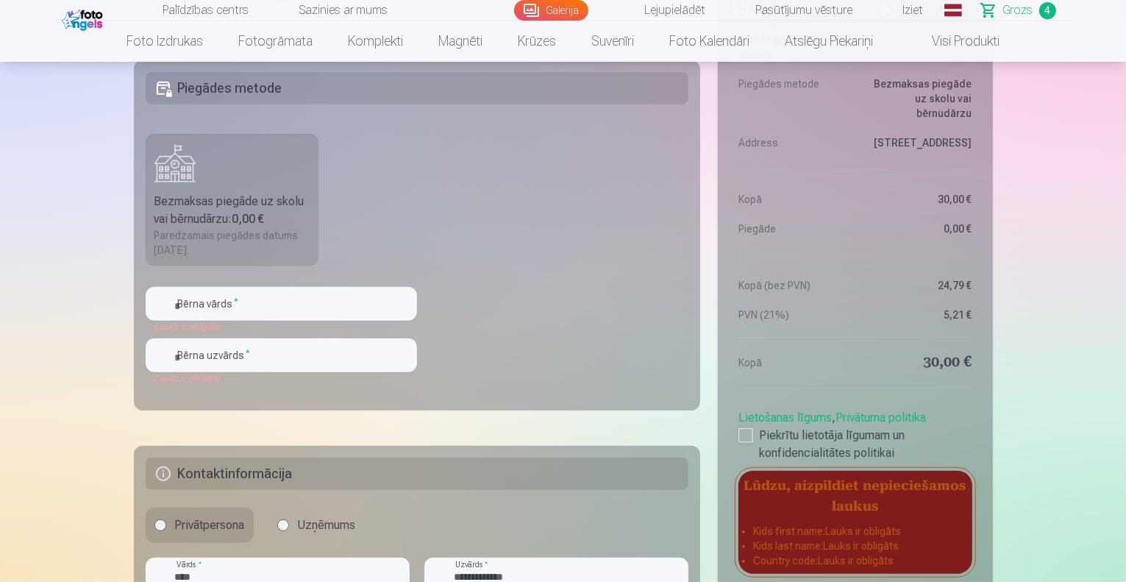
scroll to position [882, 0]
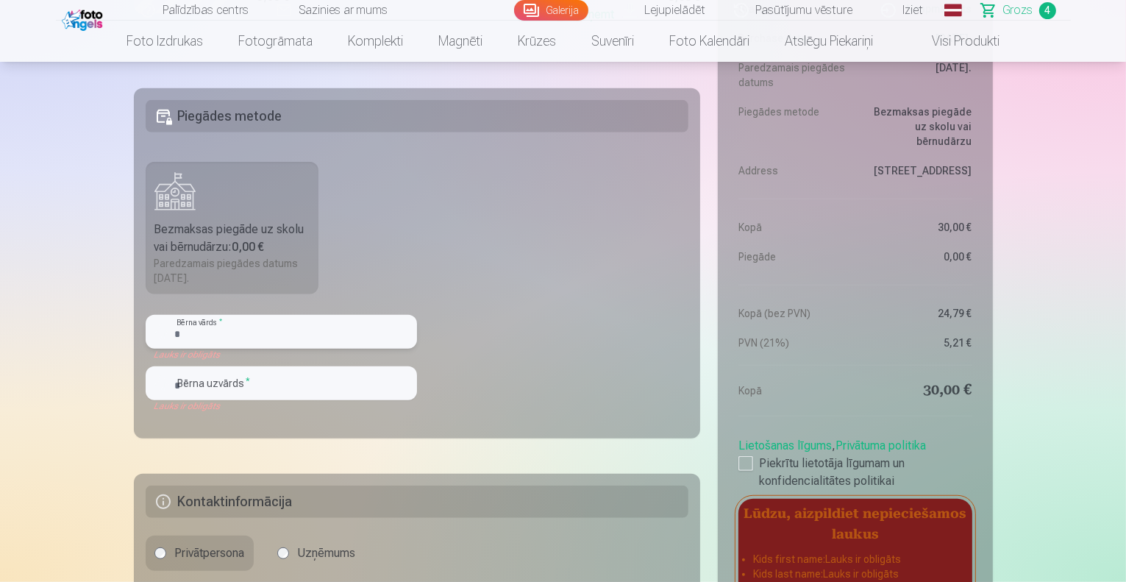
click at [199, 337] on input "text" at bounding box center [281, 332] width 271 height 34
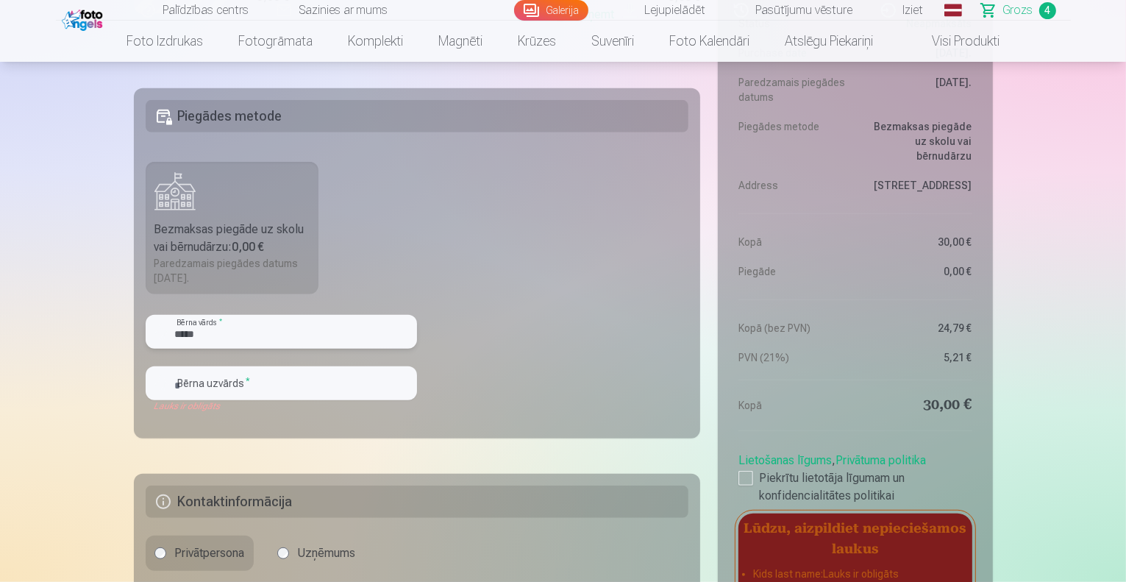
type input "*****"
drag, startPoint x: 220, startPoint y: 376, endPoint x: 216, endPoint y: 382, distance: 7.6
click at [217, 382] on input "text" at bounding box center [281, 383] width 271 height 34
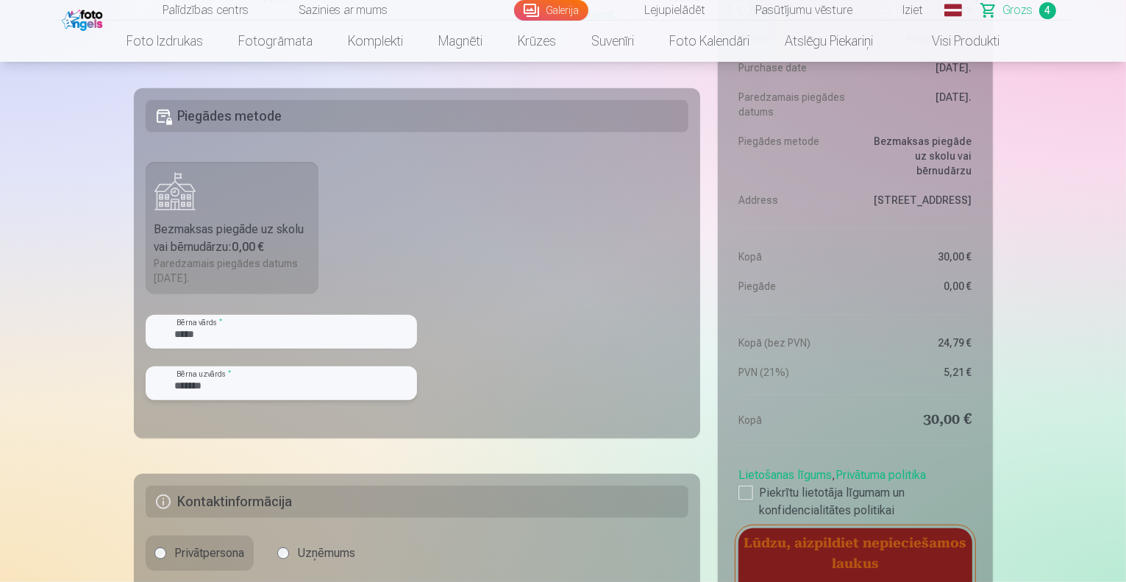
type input "*******"
click at [461, 409] on fieldset "Piegādes metode Bezmaksas piegāde uz skolu vai bērnudārzu : 0,00 € Paredzamais …" at bounding box center [417, 263] width 567 height 350
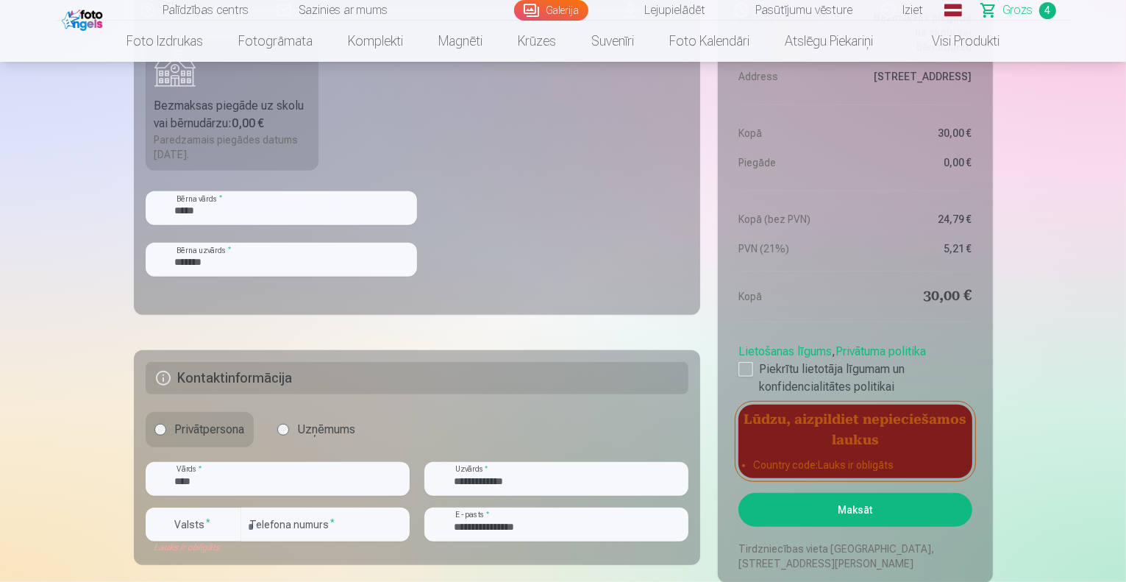
scroll to position [1176, 0]
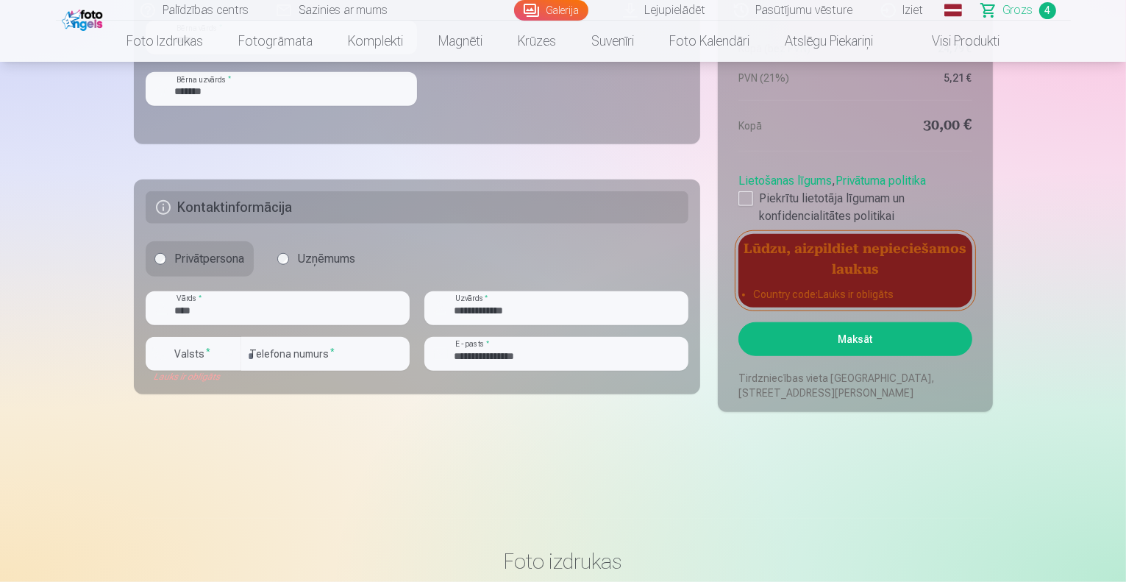
click at [841, 340] on button "Maksāt" at bounding box center [854, 339] width 233 height 34
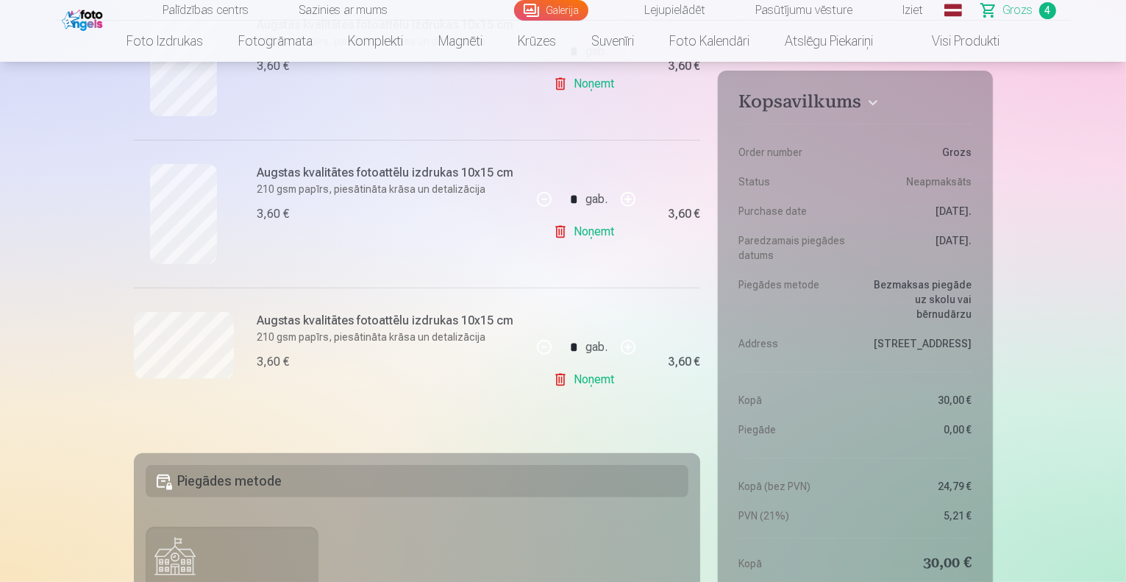
scroll to position [515, 0]
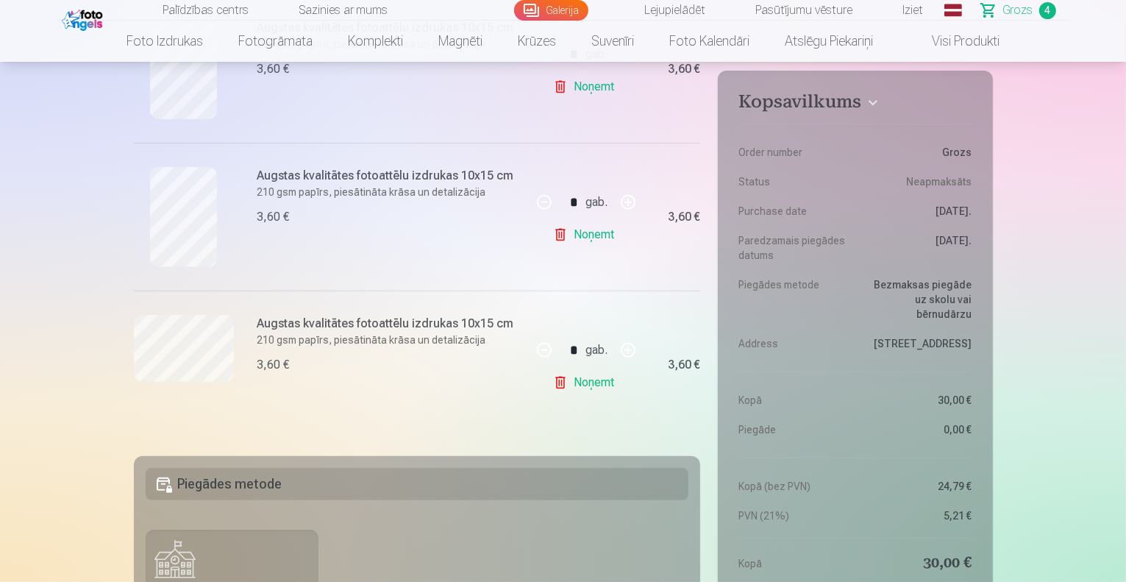
click at [332, 482] on h5 "Piegādes metode" at bounding box center [417, 484] width 543 height 32
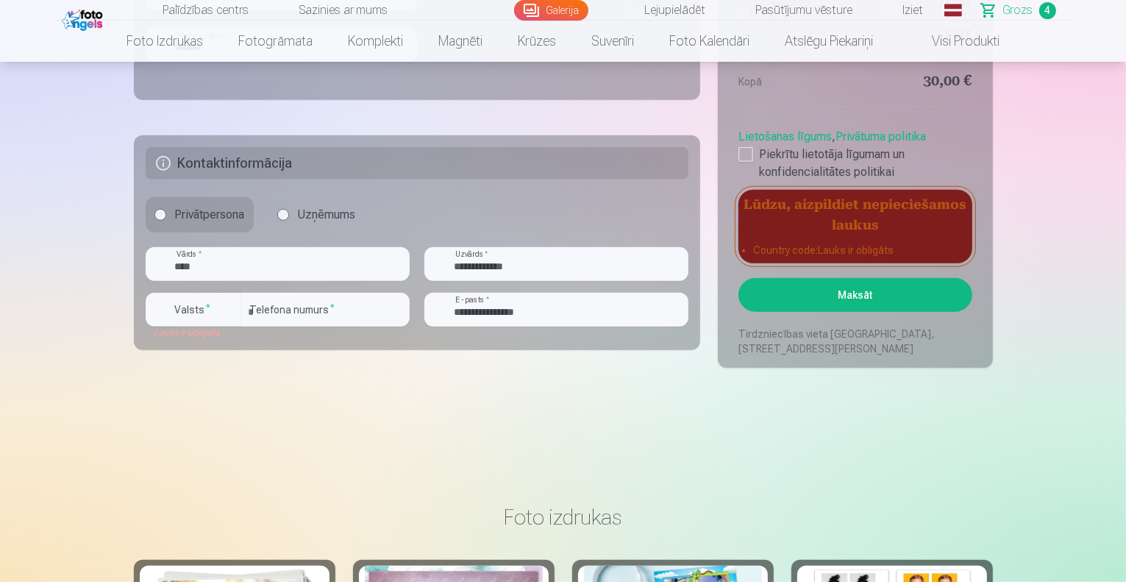
scroll to position [1250, 0]
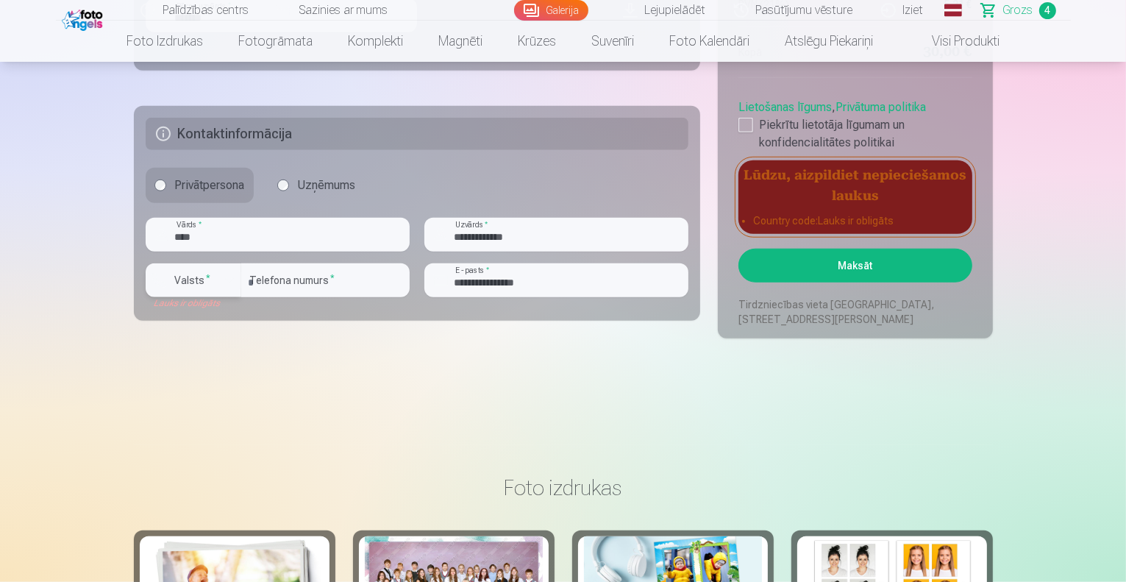
click at [194, 285] on label "Valsts *" at bounding box center [193, 280] width 48 height 15
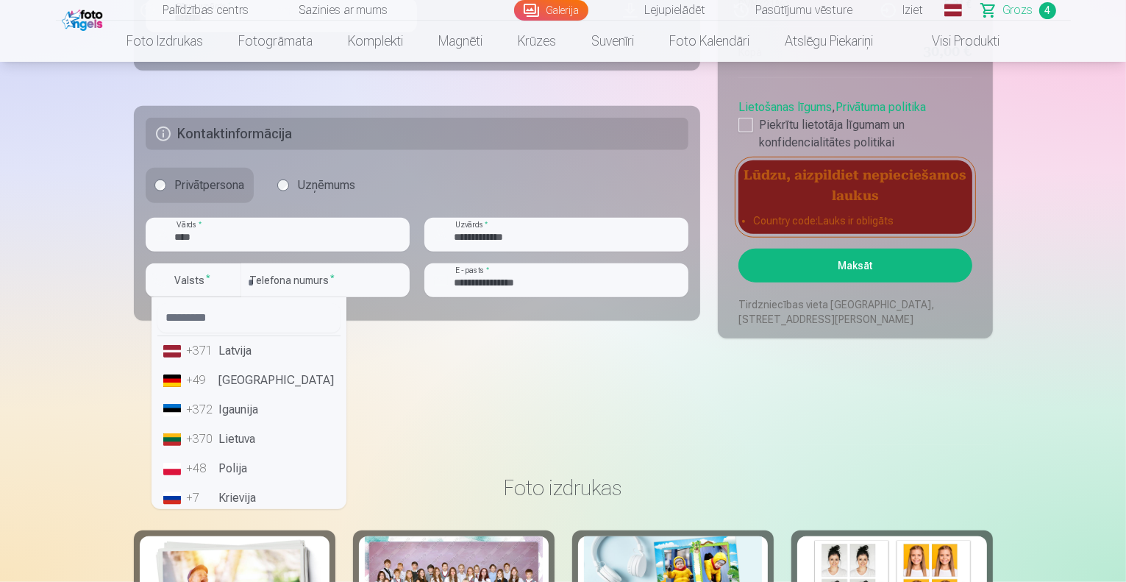
click at [234, 356] on li "+371 Latvija" at bounding box center [248, 350] width 183 height 29
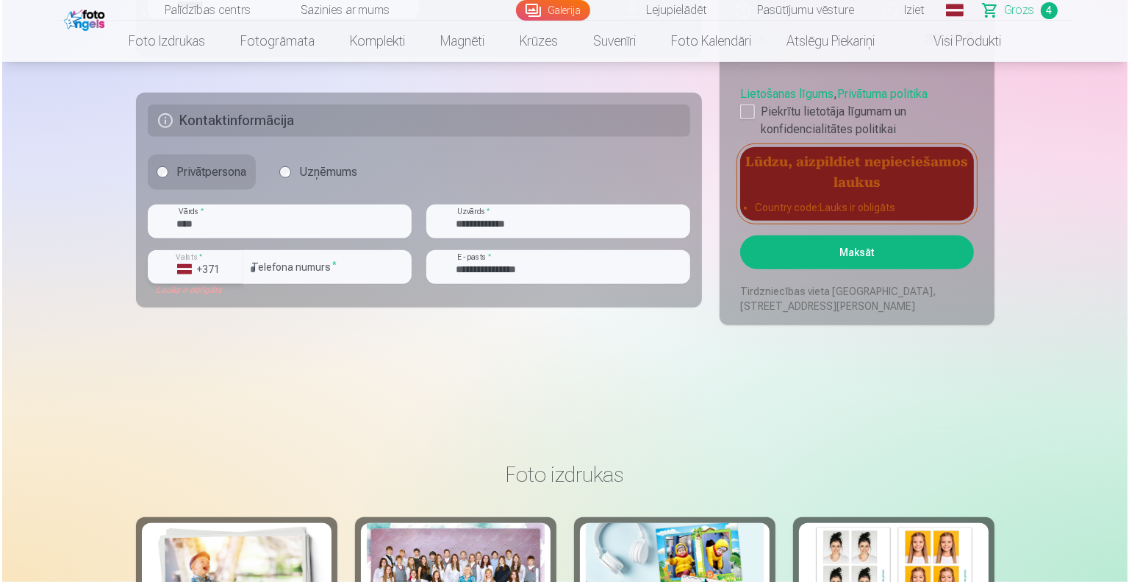
scroll to position [1176, 0]
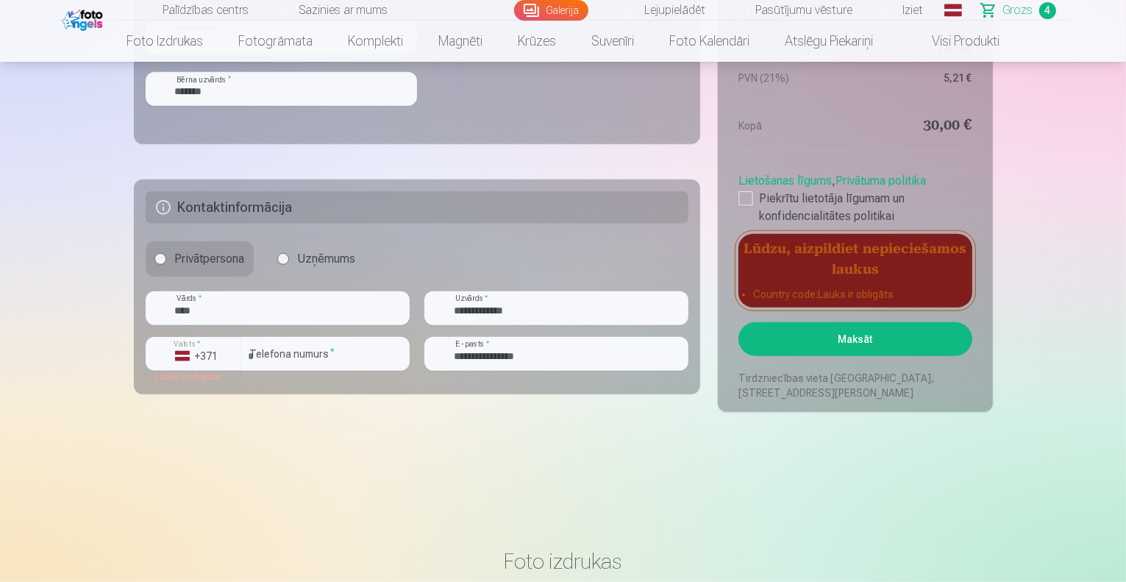
click at [801, 341] on button "Maksāt" at bounding box center [854, 339] width 233 height 34
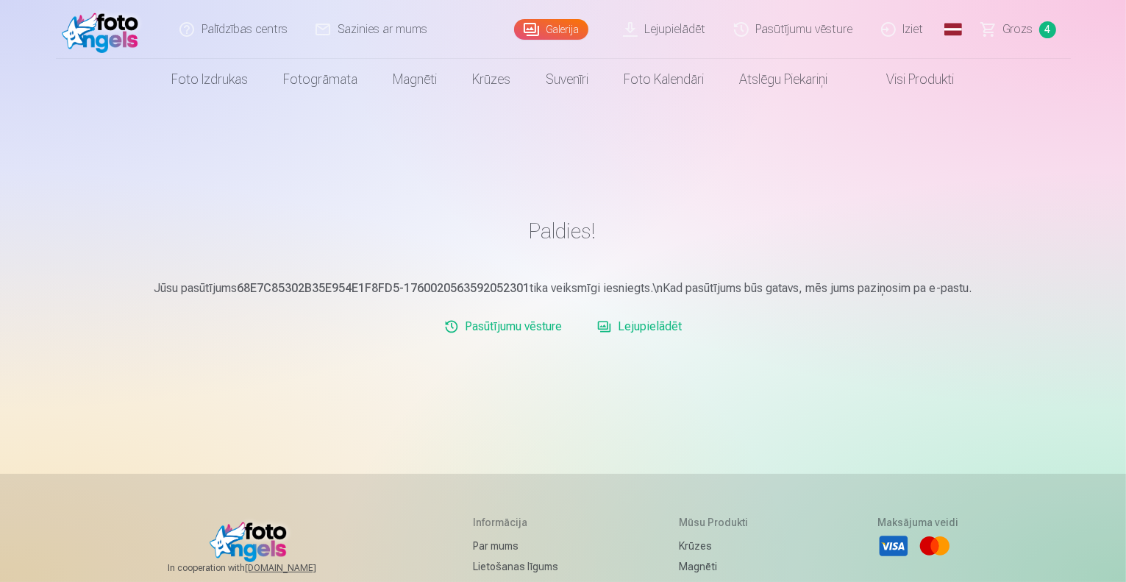
click at [653, 29] on link "Lejupielādēt" at bounding box center [664, 29] width 111 height 59
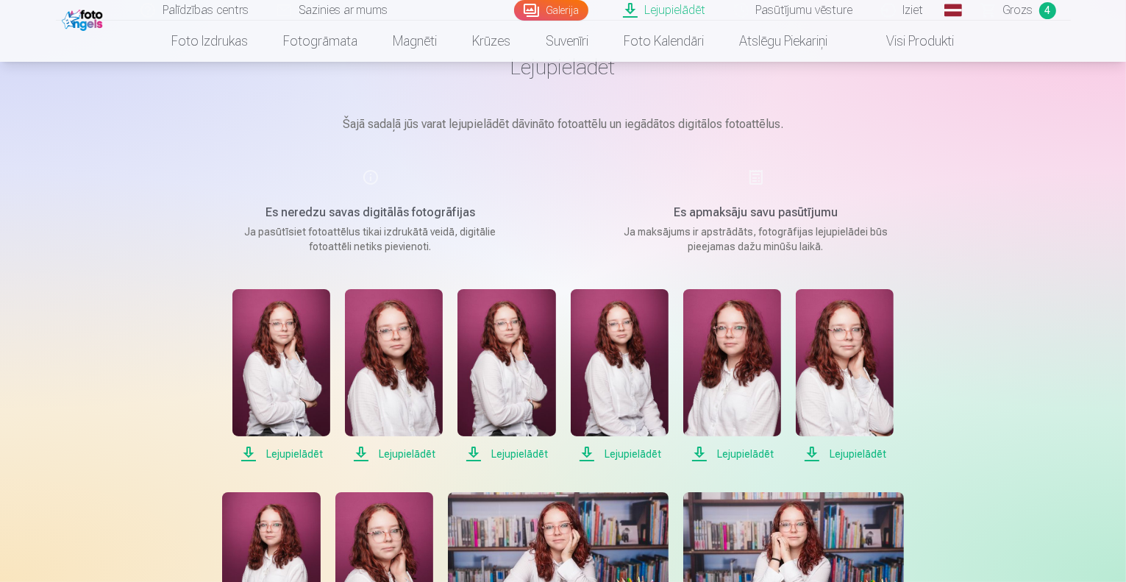
scroll to position [74, 0]
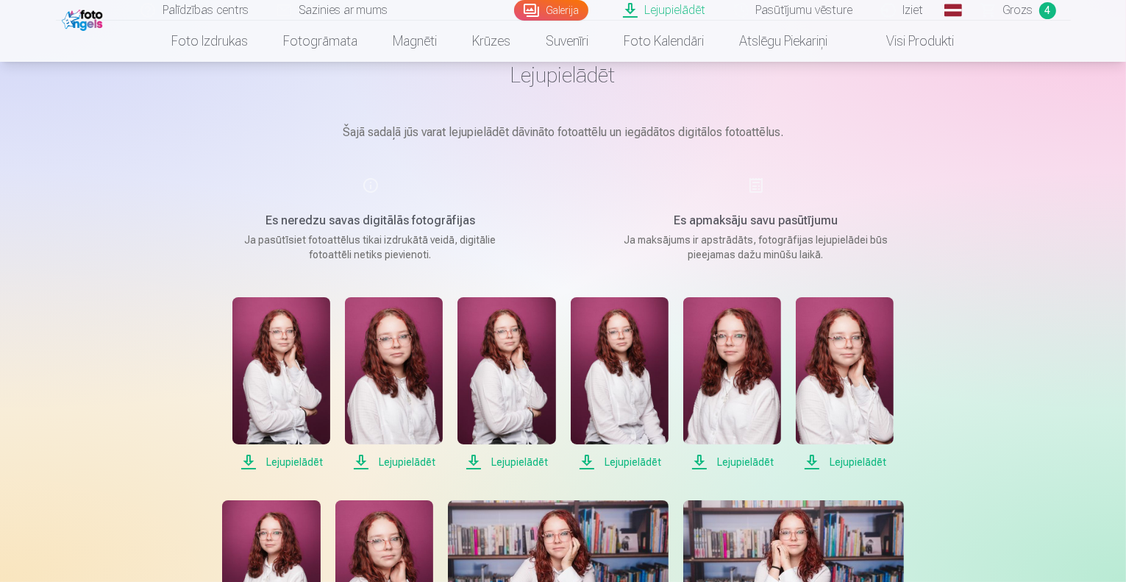
click at [564, 87] on h1 "Lejupielādēt" at bounding box center [563, 75] width 735 height 26
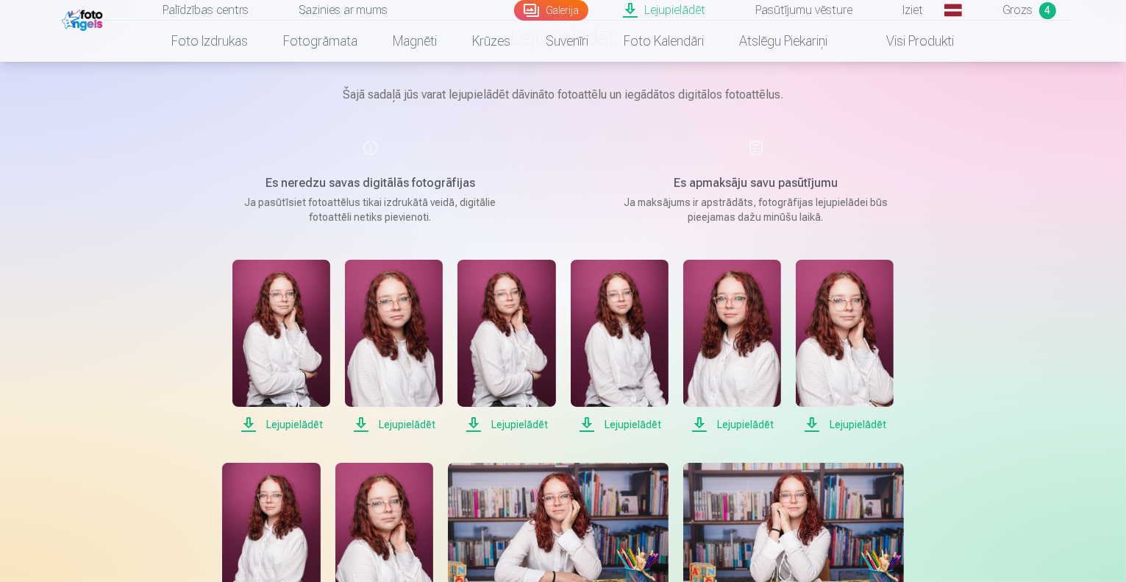
scroll to position [221, 0]
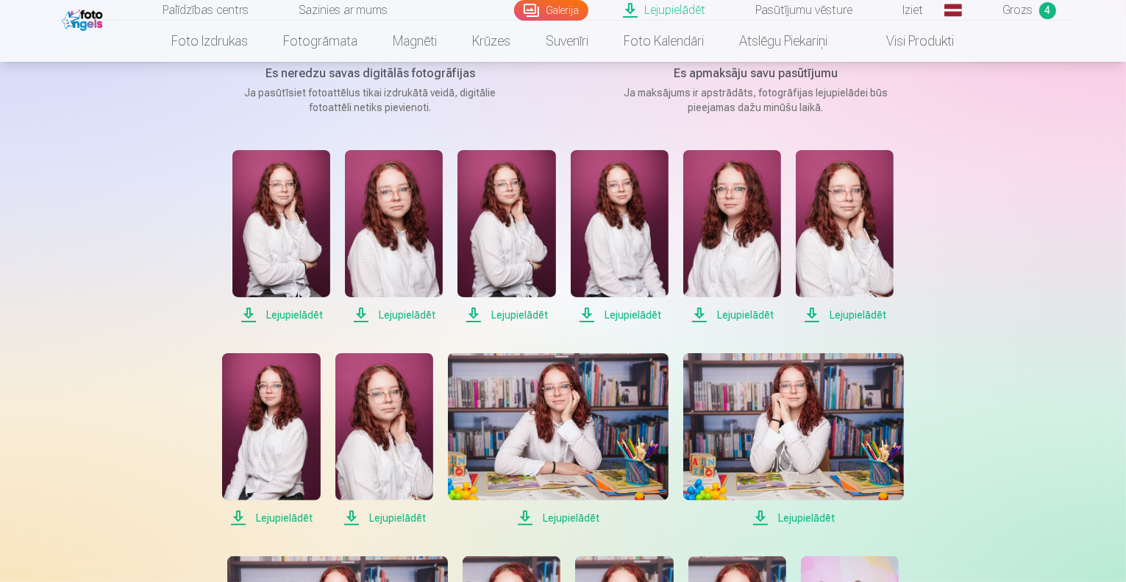
click at [291, 315] on span "Lejupielādēt" at bounding box center [281, 315] width 98 height 18
click at [381, 312] on span "Lejupielādēt" at bounding box center [394, 315] width 98 height 18
click at [497, 310] on span "Lejupielādēt" at bounding box center [506, 315] width 98 height 18
click at [613, 312] on span "Lejupielādēt" at bounding box center [620, 315] width 98 height 18
click at [732, 309] on span "Lejupielādēt" at bounding box center [732, 315] width 98 height 18
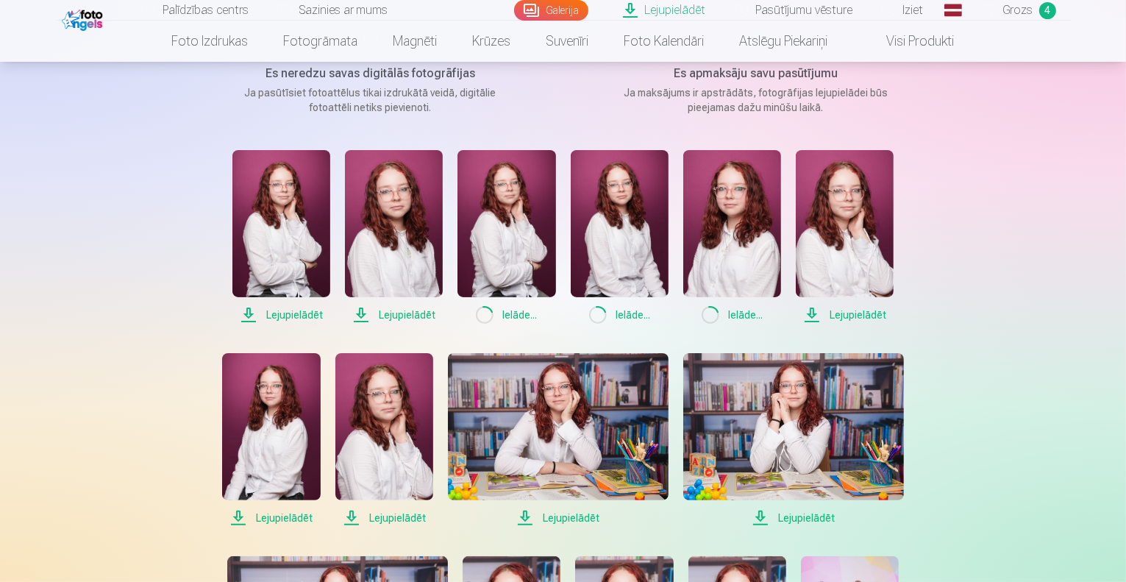
click at [826, 313] on span "Lejupielādēt" at bounding box center [845, 315] width 98 height 18
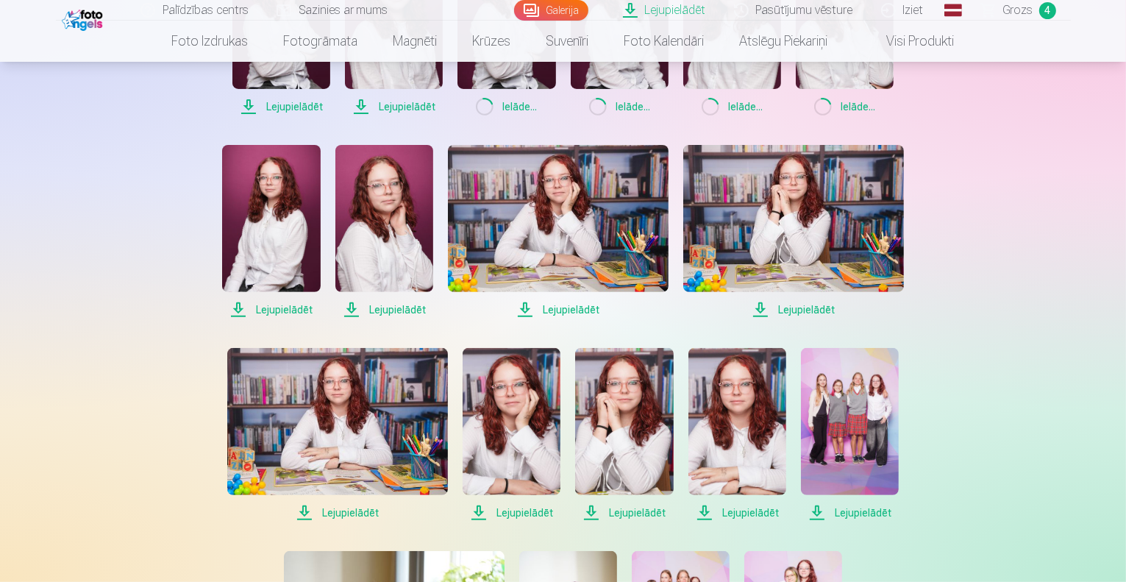
scroll to position [441, 0]
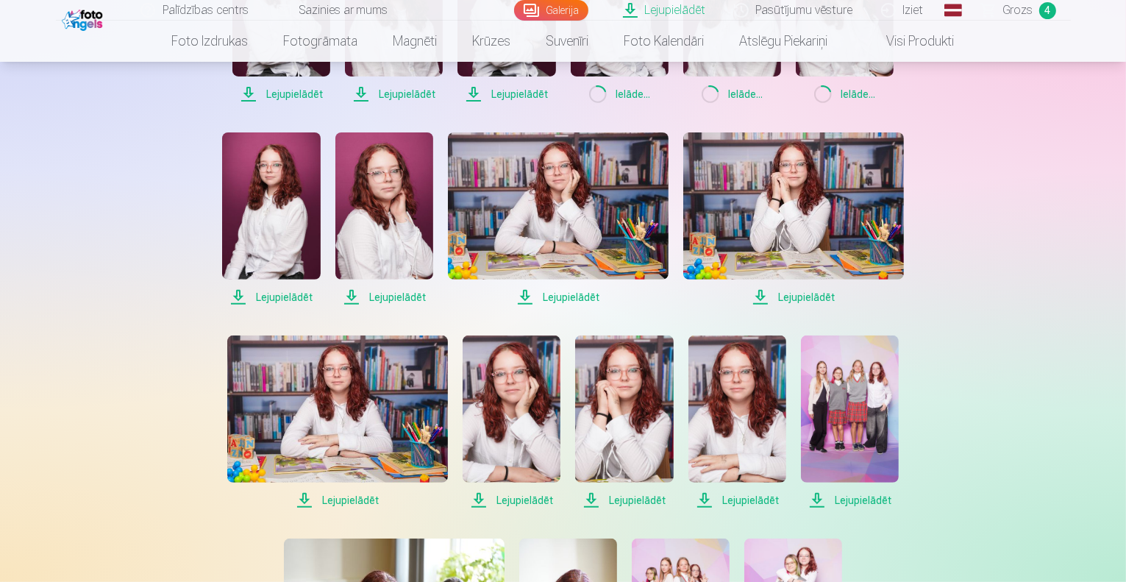
click at [804, 296] on span "Lejupielādēt" at bounding box center [793, 297] width 221 height 18
click at [560, 294] on span "Lejupielādēt" at bounding box center [558, 297] width 221 height 18
click at [391, 299] on span "Lejupielādēt" at bounding box center [384, 297] width 98 height 18
click at [271, 299] on span "Lejupielādēt" at bounding box center [271, 297] width 98 height 18
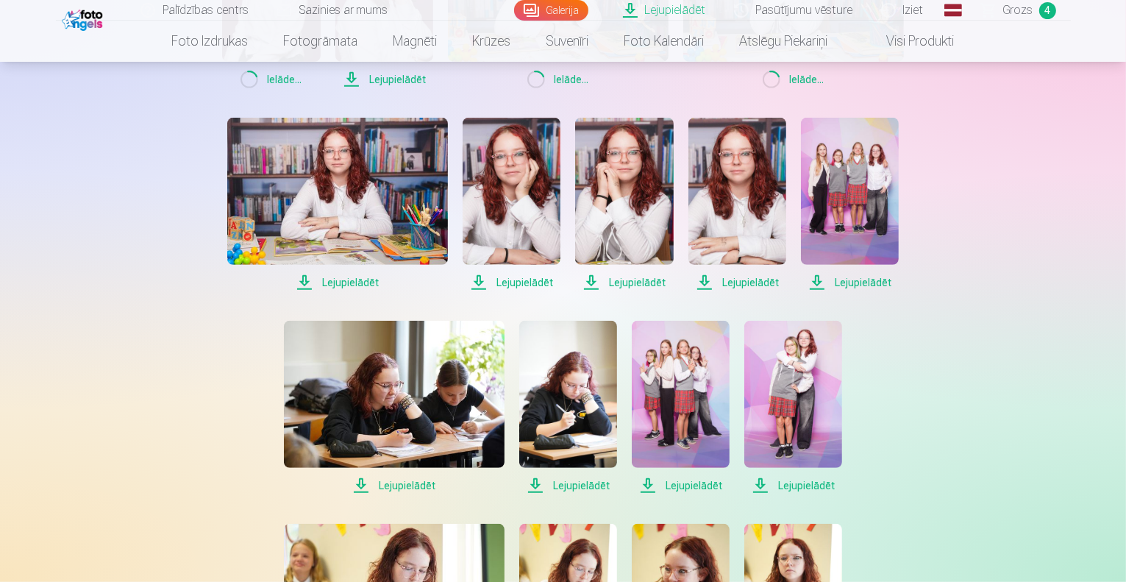
scroll to position [662, 0]
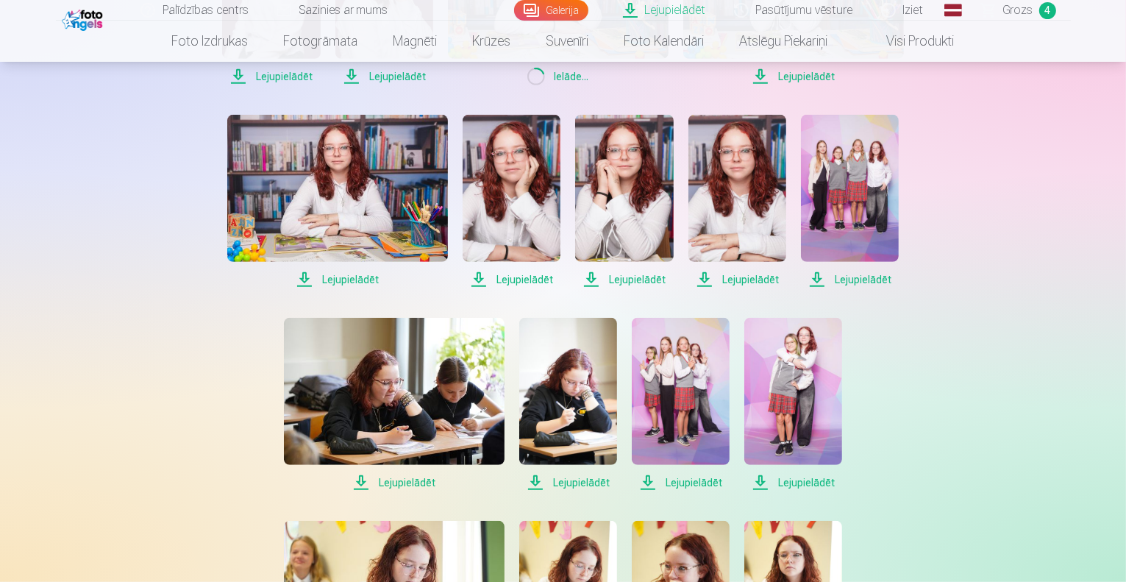
click at [343, 279] on span "Lejupielādēt" at bounding box center [337, 280] width 221 height 18
click at [506, 281] on span "Lejupielādēt" at bounding box center [511, 280] width 98 height 18
click at [619, 280] on span "Lejupielādēt" at bounding box center [624, 280] width 98 height 18
click at [739, 278] on span "Lejupielādēt" at bounding box center [737, 280] width 98 height 18
click at [850, 276] on span "Lejupielādēt" at bounding box center [850, 280] width 98 height 18
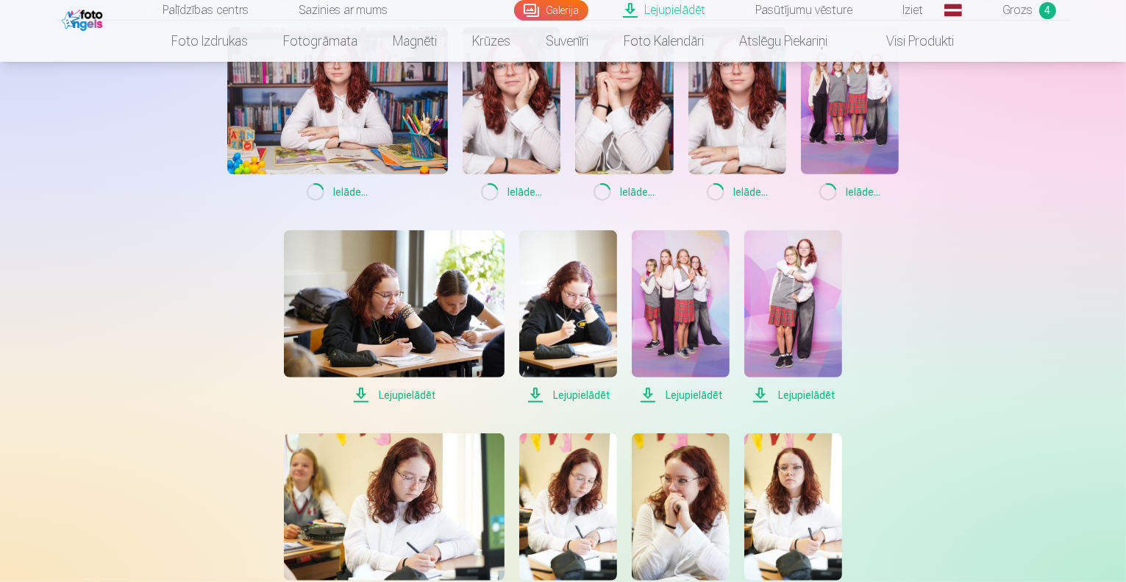
scroll to position [882, 0]
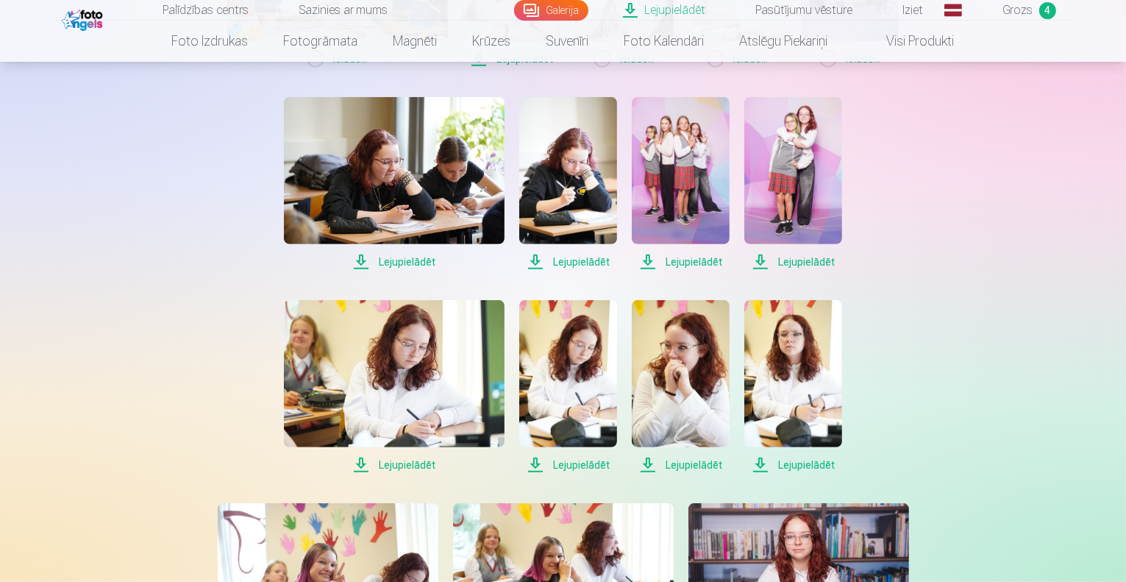
drag, startPoint x: 797, startPoint y: 264, endPoint x: 745, endPoint y: 268, distance: 52.3
click at [797, 264] on span "Lejupielādēt" at bounding box center [793, 262] width 98 height 18
click at [673, 261] on span "Lejupielādēt" at bounding box center [681, 262] width 98 height 18
click at [558, 267] on span "Lejupielādēt" at bounding box center [568, 262] width 98 height 18
click at [437, 264] on span "Lejupielādēt" at bounding box center [394, 262] width 221 height 18
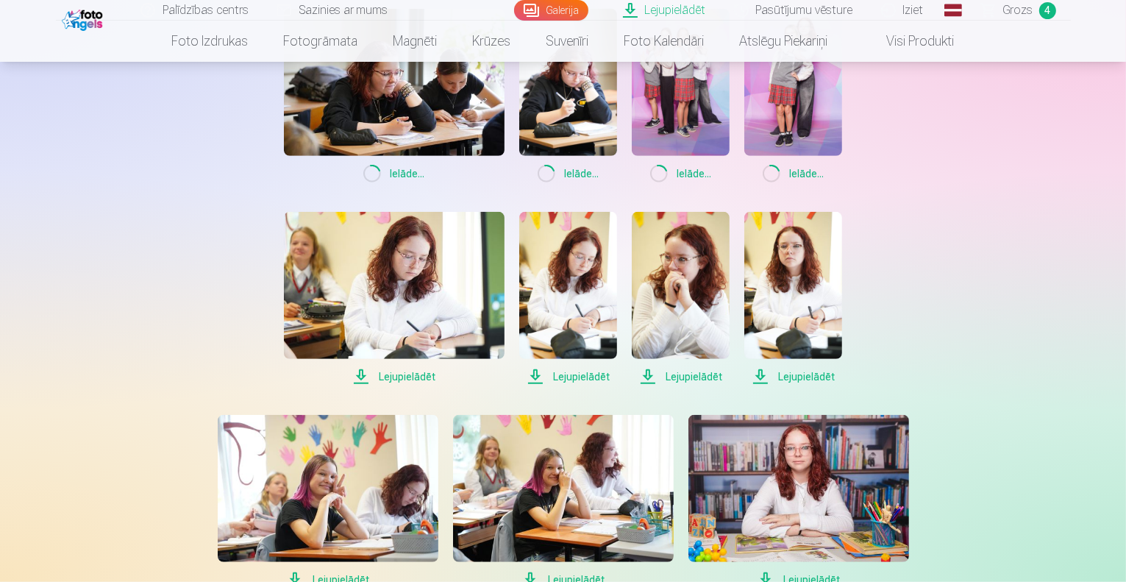
scroll to position [1103, 0]
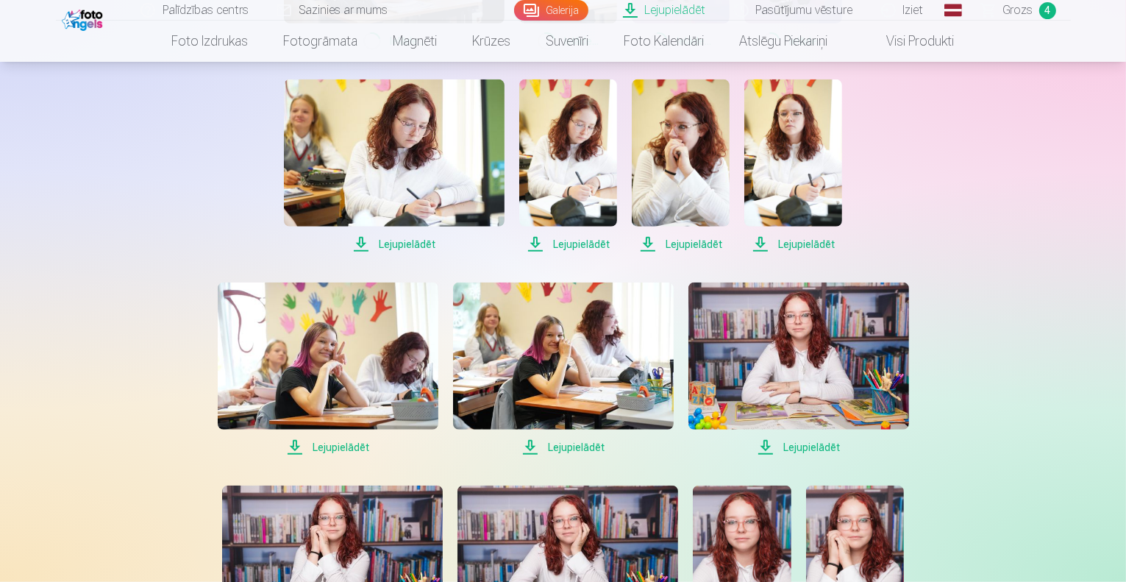
click at [406, 243] on span "Lejupielādēt" at bounding box center [394, 244] width 221 height 18
drag, startPoint x: 571, startPoint y: 246, endPoint x: 657, endPoint y: 242, distance: 86.9
click at [571, 246] on span "Lejupielādēt" at bounding box center [568, 244] width 98 height 18
drag, startPoint x: 679, startPoint y: 239, endPoint x: 750, endPoint y: 240, distance: 70.6
click at [679, 239] on span "Lejupielādēt" at bounding box center [681, 244] width 98 height 18
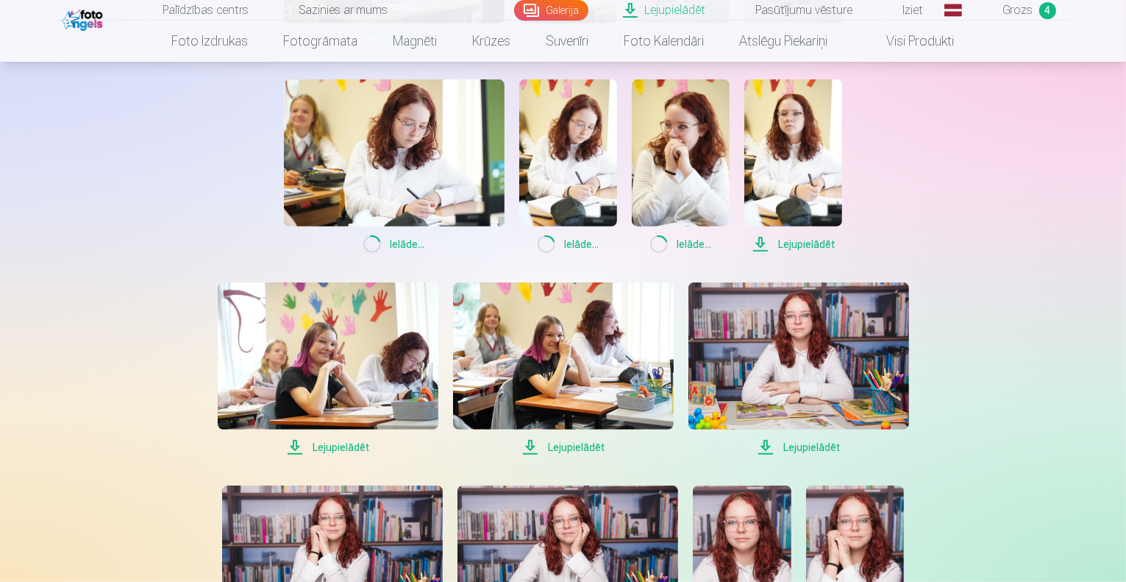
click at [803, 245] on span "Lejupielādēt" at bounding box center [793, 244] width 98 height 18
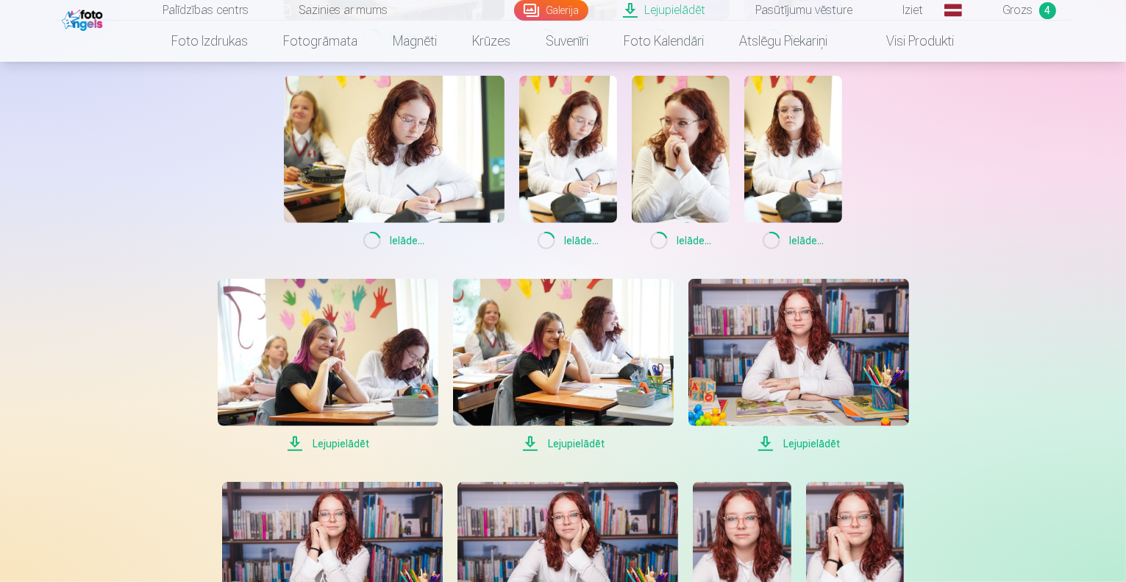
scroll to position [1323, 0]
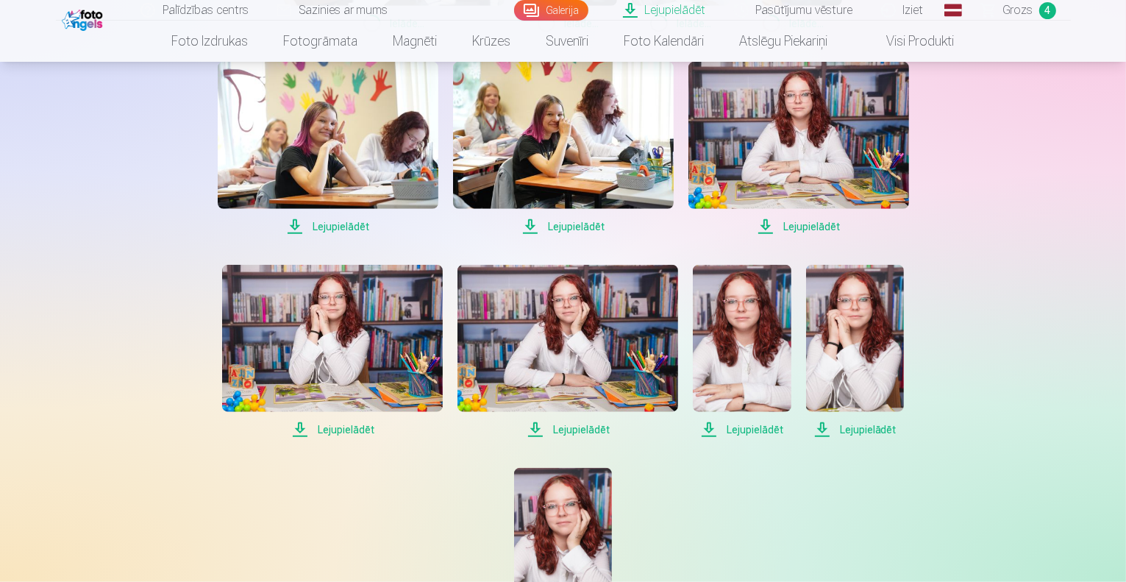
click at [814, 230] on span "Lejupielādēt" at bounding box center [798, 227] width 221 height 18
click at [344, 224] on span "Lejupielādēt" at bounding box center [328, 227] width 221 height 18
click at [527, 227] on span "Lejupielādēt" at bounding box center [563, 227] width 221 height 18
click at [354, 423] on span "Lejupielādēt" at bounding box center [332, 430] width 221 height 18
click at [585, 427] on span "Lejupielādēt" at bounding box center [567, 430] width 221 height 18
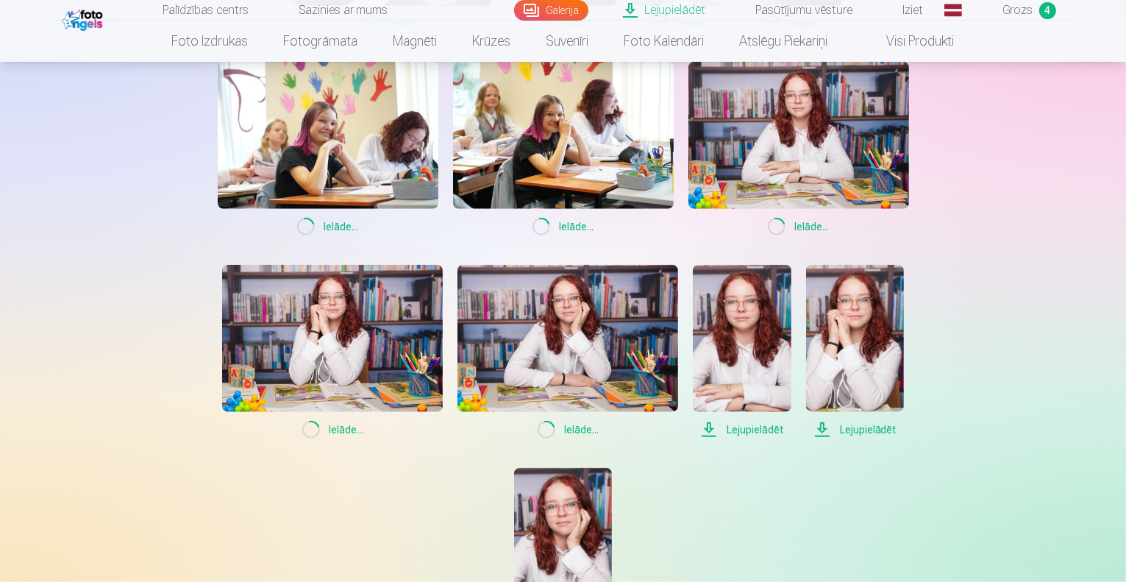
click at [751, 432] on span "Lejupielādēt" at bounding box center [742, 430] width 98 height 18
click at [868, 427] on span "Lejupielādēt" at bounding box center [855, 430] width 98 height 18
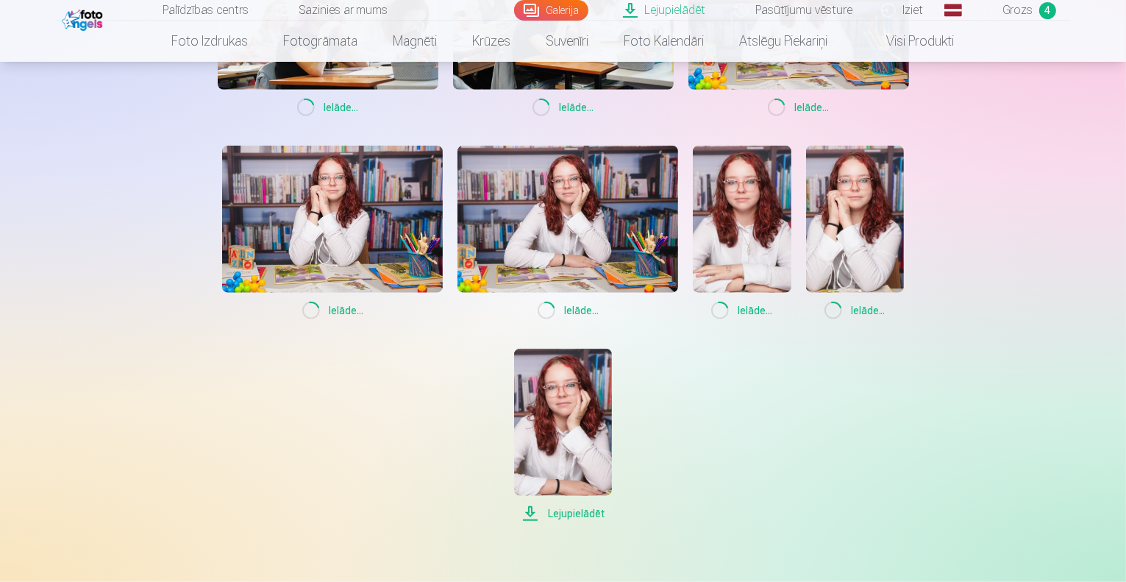
scroll to position [1617, 0]
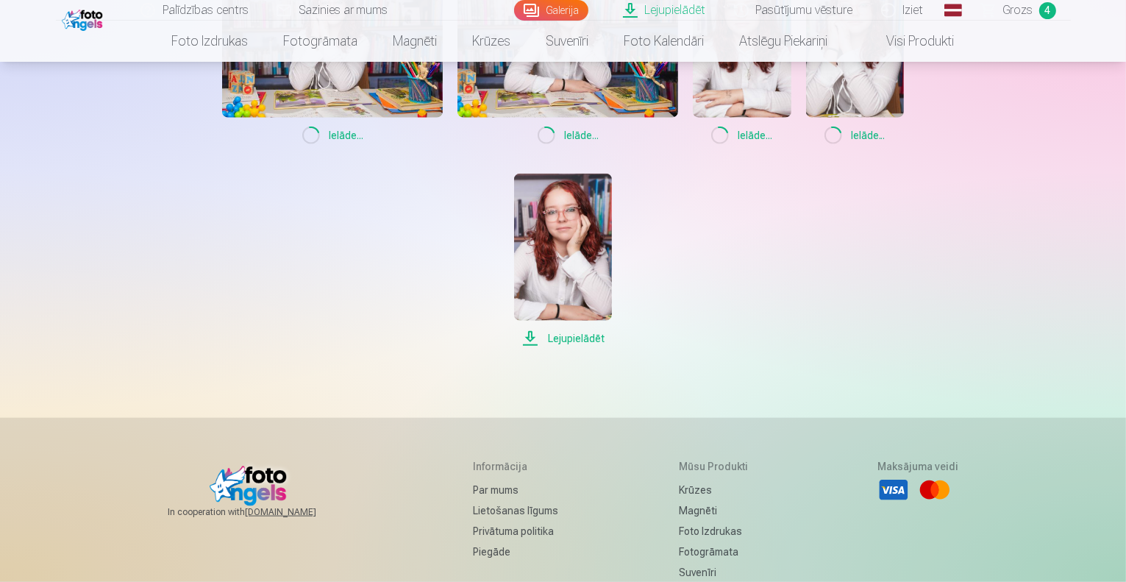
click at [566, 337] on span "Lejupielādēt" at bounding box center [563, 338] width 98 height 18
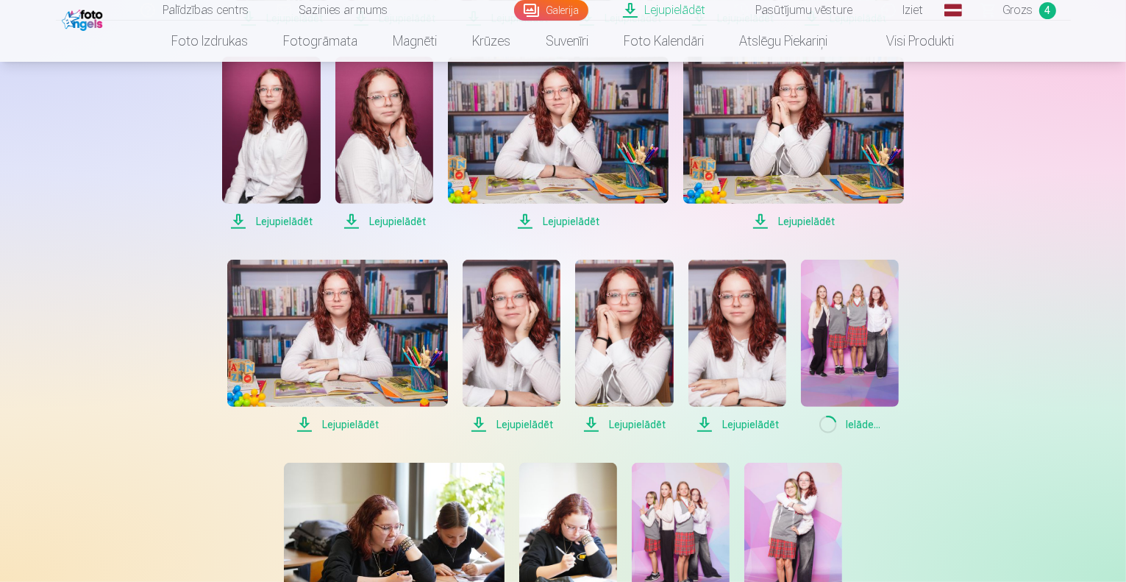
scroll to position [368, 0]
